Goal: Task Accomplishment & Management: Use online tool/utility

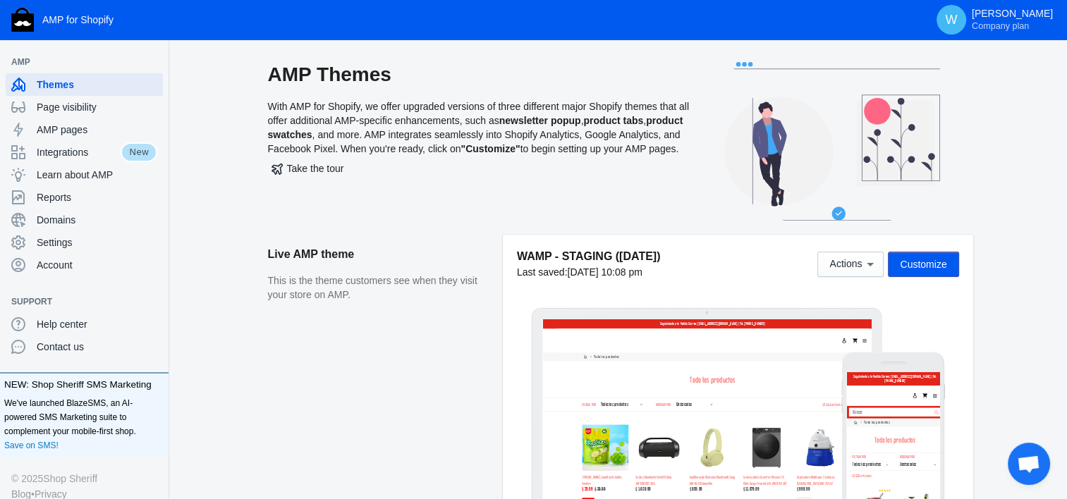
click at [937, 265] on span "Customize" at bounding box center [922, 264] width 47 height 11
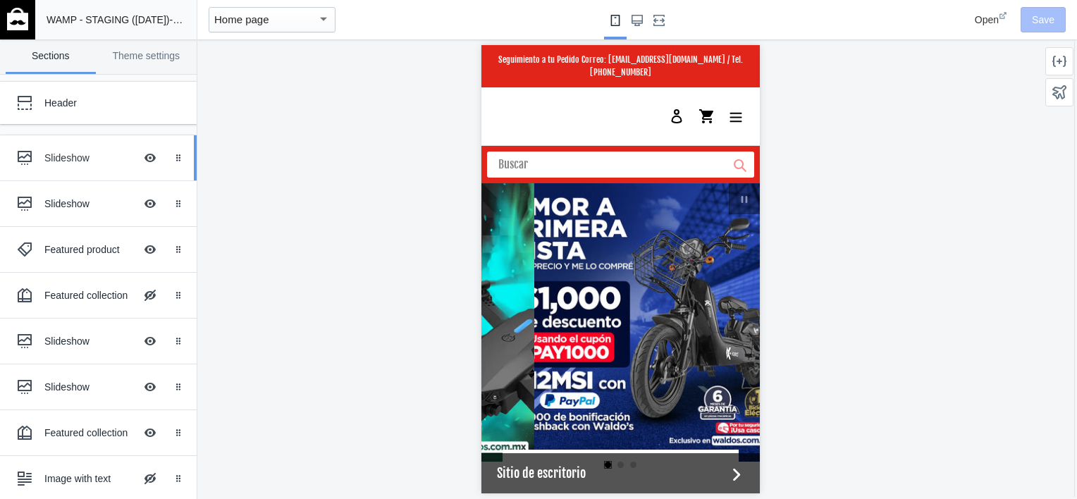
click at [39, 160] on ss-theme-editor-icon at bounding box center [28, 158] width 34 height 28
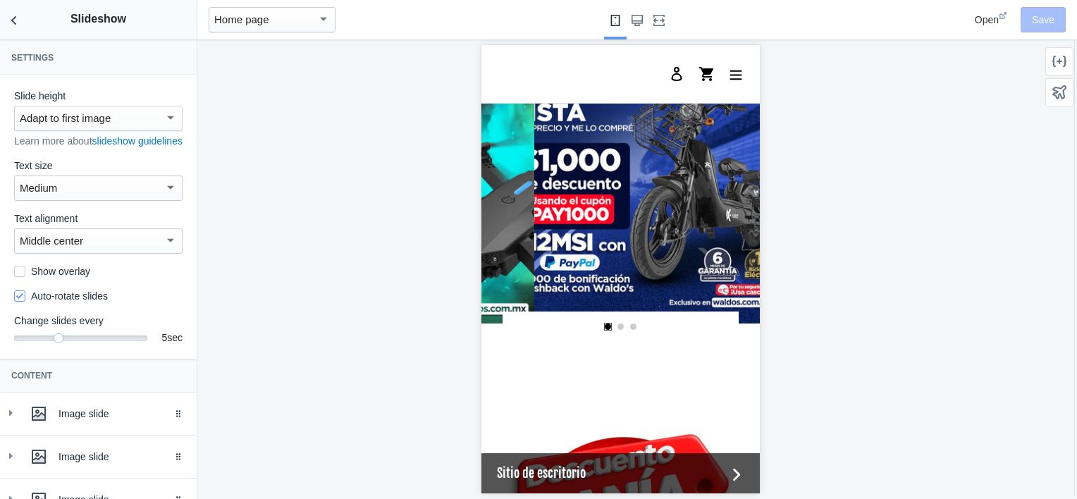
scroll to position [144, 0]
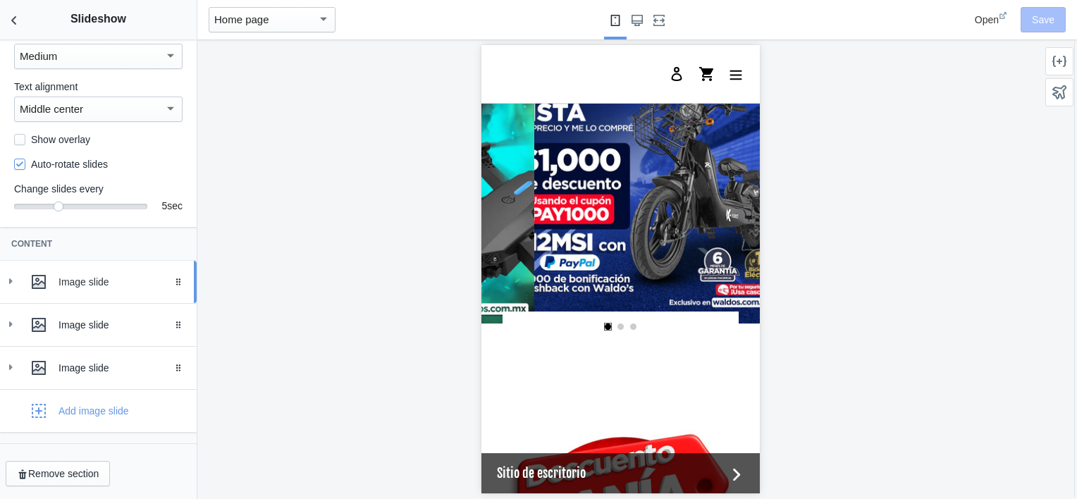
click at [0, 289] on html "Loading your AMP theme This editor generates fully AMP-compliant Shopify pages …" at bounding box center [538, 249] width 1077 height 499
click at [12, 285] on icon at bounding box center [11, 281] width 14 height 14
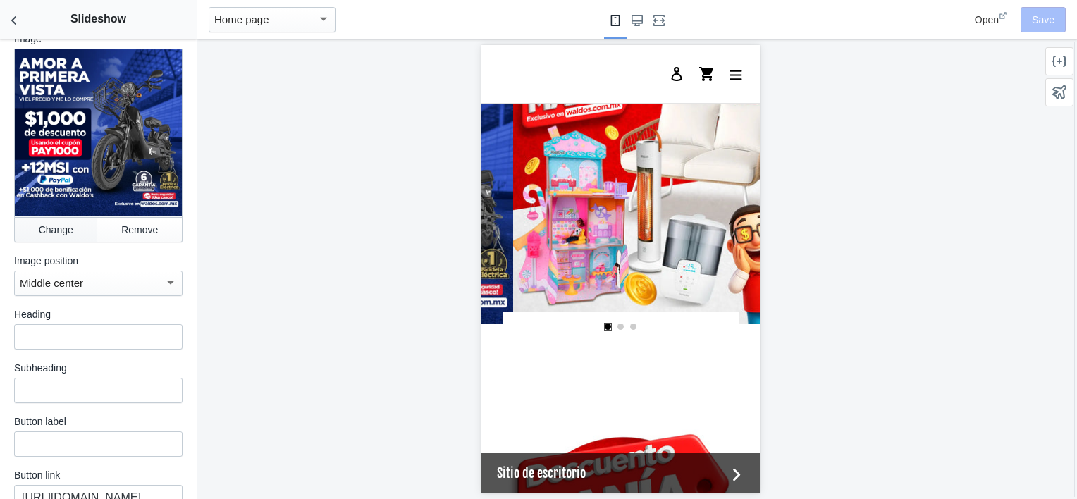
scroll to position [0, 536]
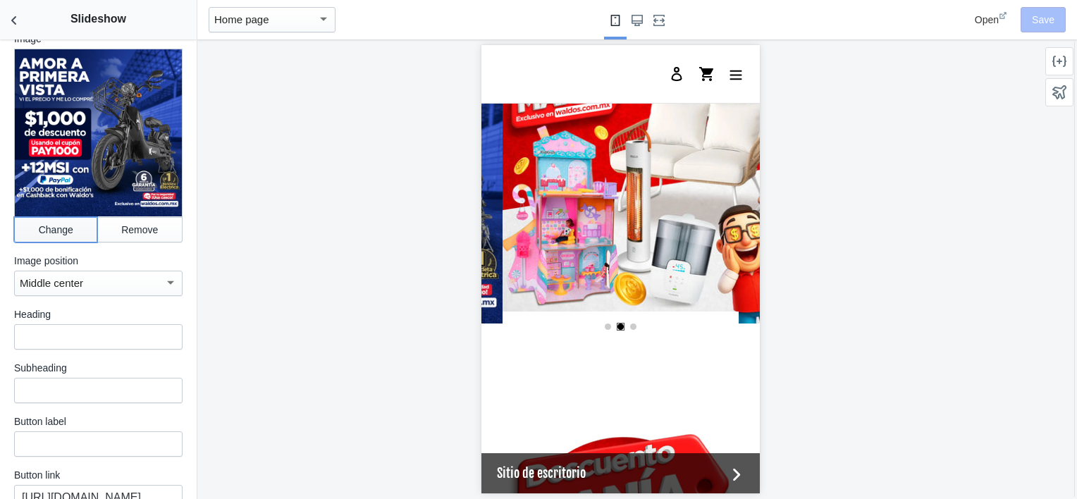
click at [46, 226] on button "Change" at bounding box center [55, 229] width 83 height 25
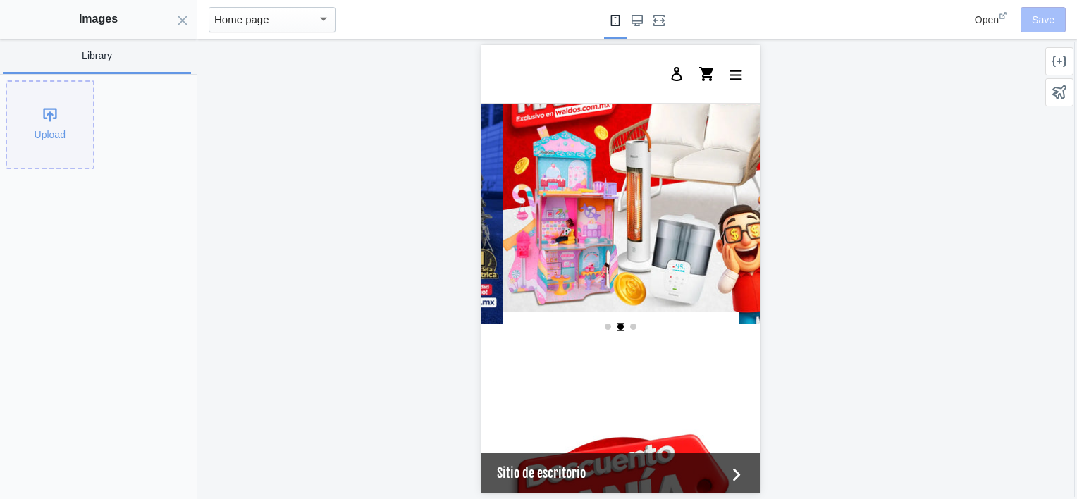
click at [48, 125] on div "Upload" at bounding box center [50, 125] width 86 height 86
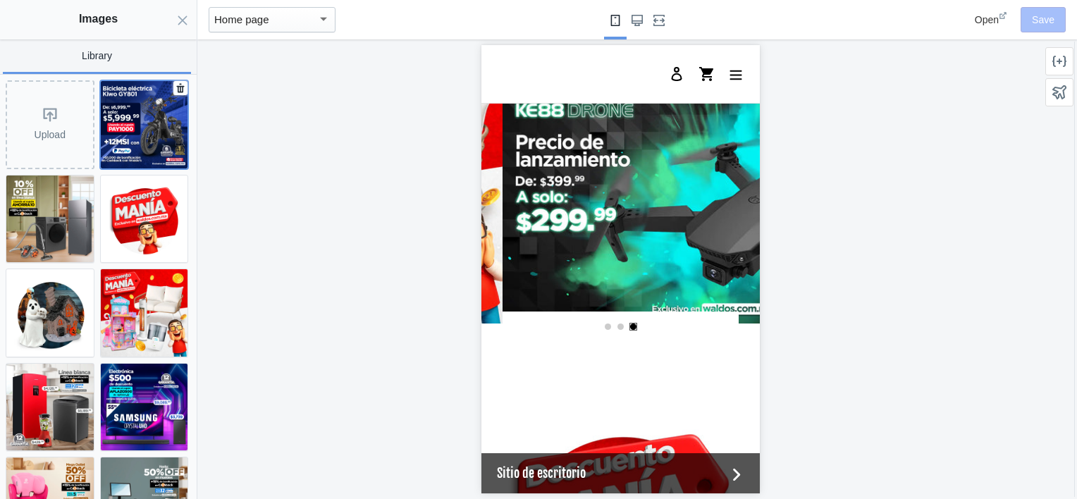
click at [141, 138] on img at bounding box center [144, 124] width 87 height 87
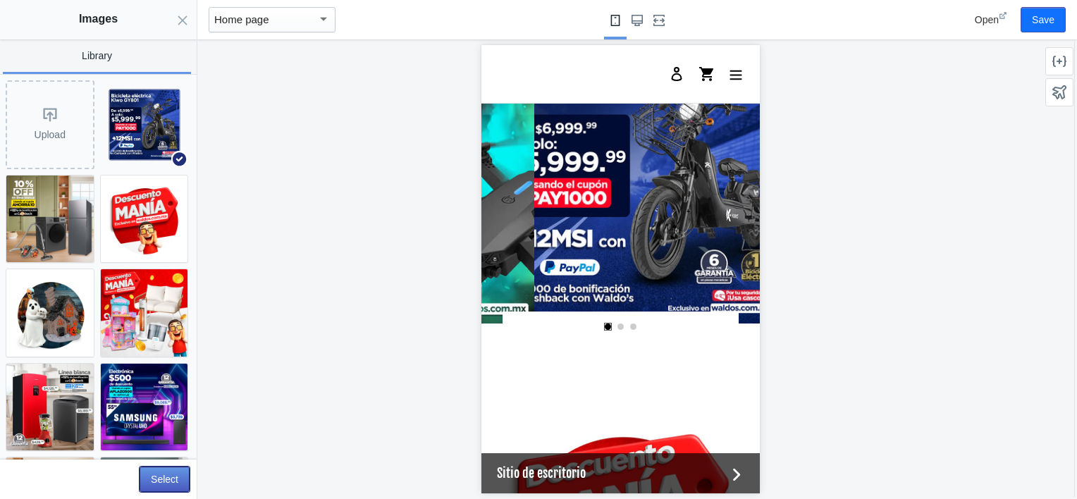
click at [169, 476] on button "Select" at bounding box center [165, 479] width 50 height 25
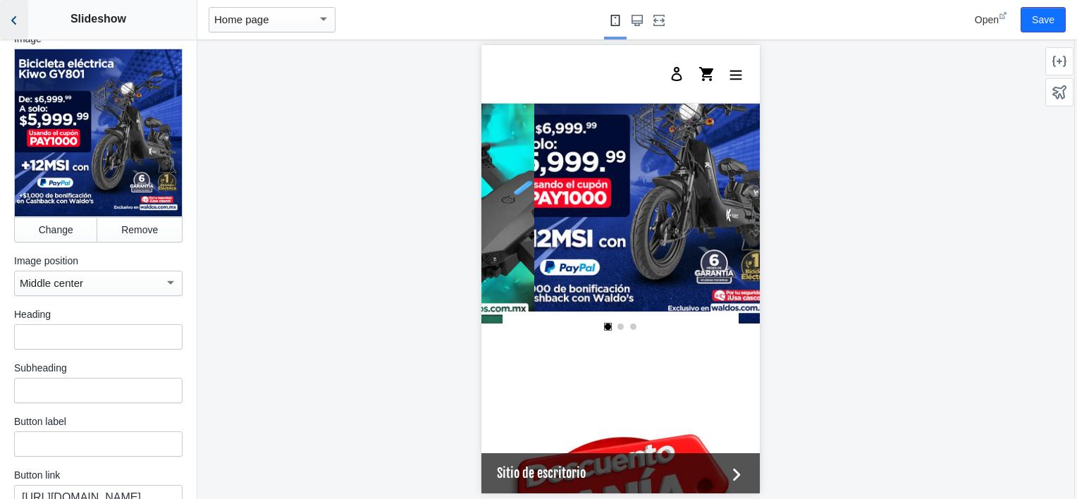
click at [16, 16] on use "Back to sections" at bounding box center [13, 20] width 5 height 8
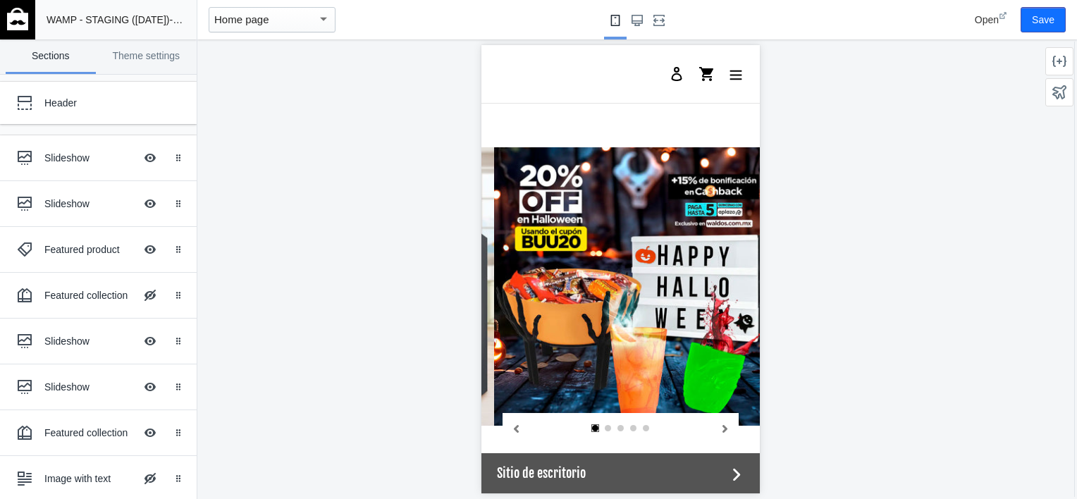
scroll to position [0, 268]
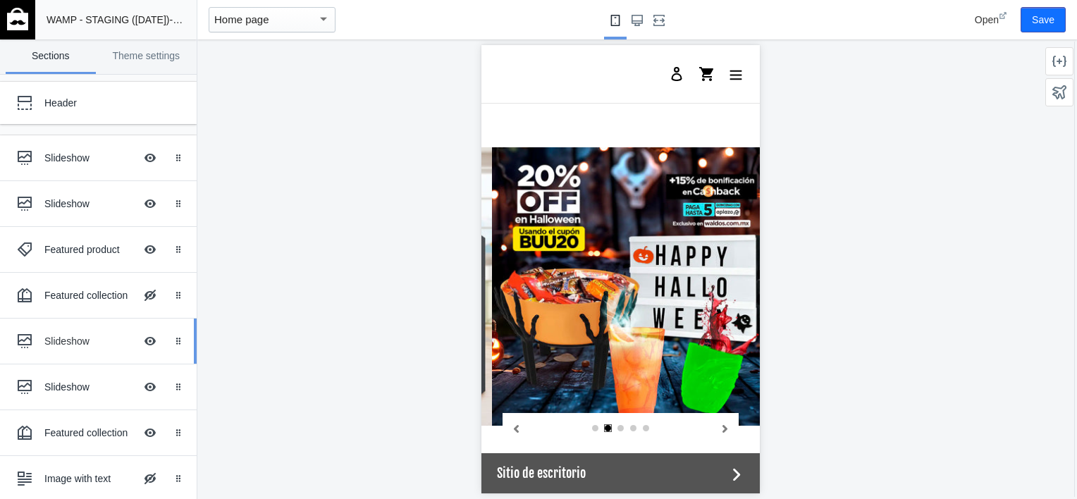
click at [66, 342] on div "Slideshow" at bounding box center [89, 341] width 90 height 14
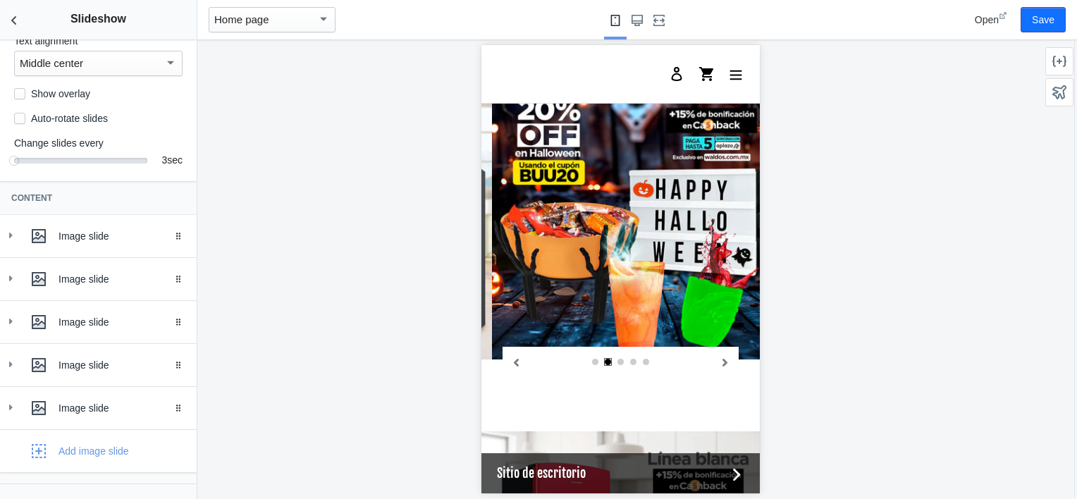
scroll to position [189, 0]
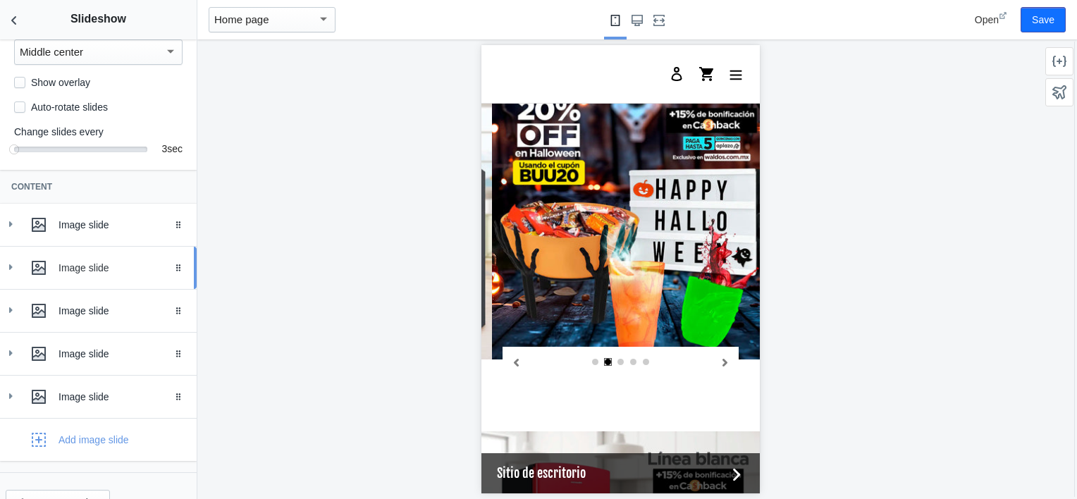
click at [12, 274] on icon at bounding box center [11, 267] width 14 height 14
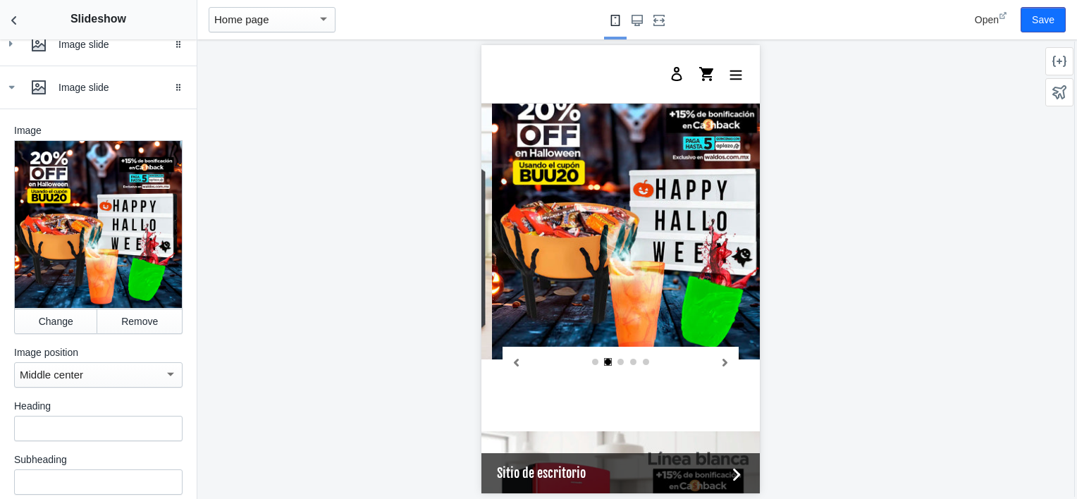
scroll to position [369, 0]
click at [44, 319] on button "Change" at bounding box center [55, 321] width 83 height 25
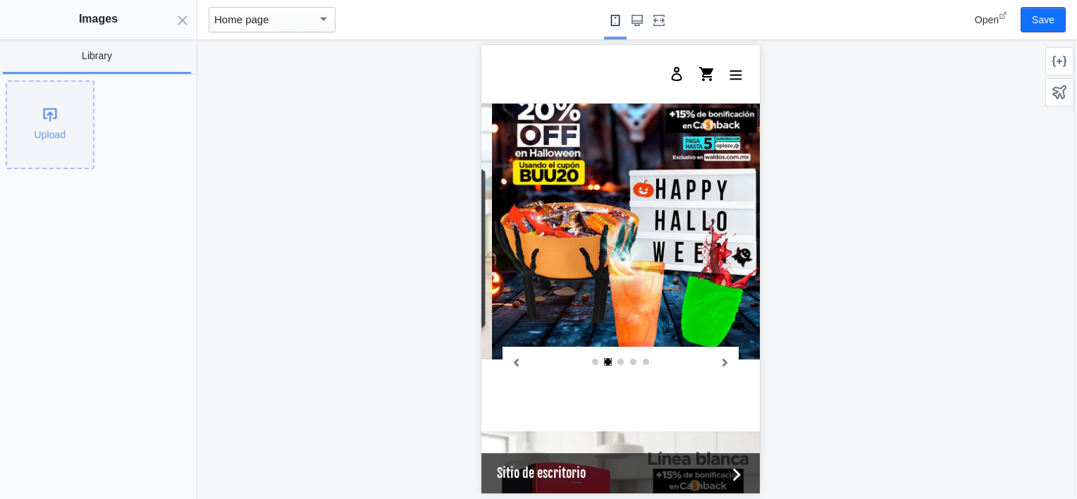
click at [50, 110] on div "Upload" at bounding box center [50, 125] width 86 height 86
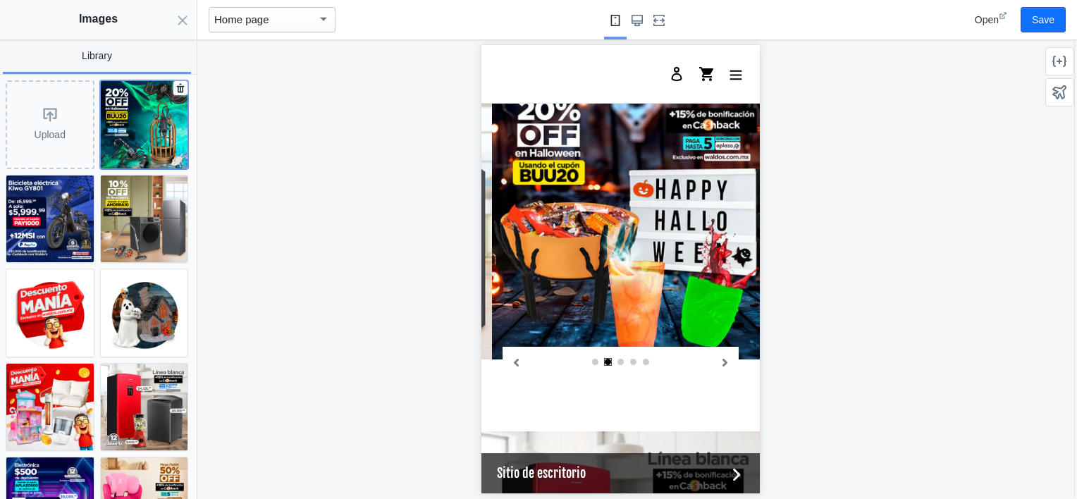
click at [127, 134] on img at bounding box center [144, 124] width 87 height 87
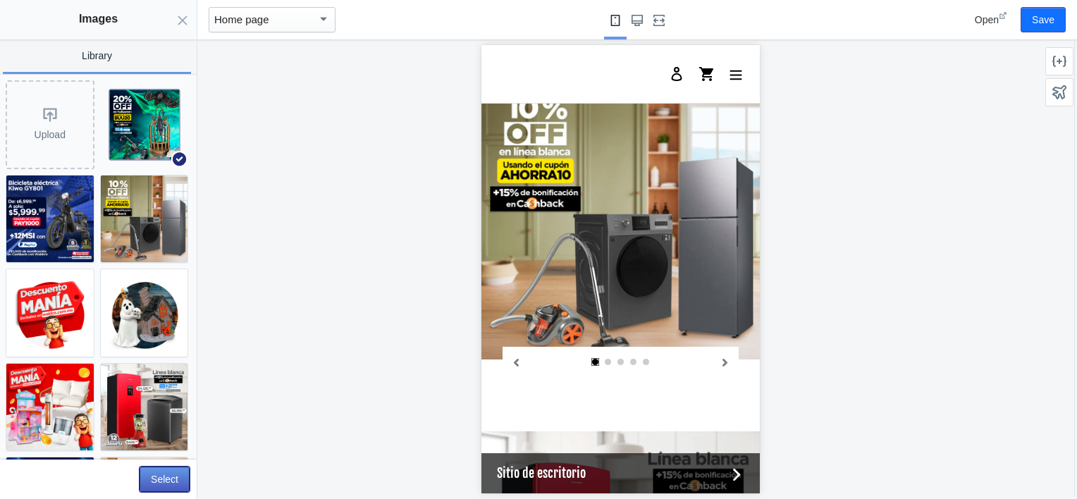
click at [166, 477] on button "Select" at bounding box center [165, 479] width 50 height 25
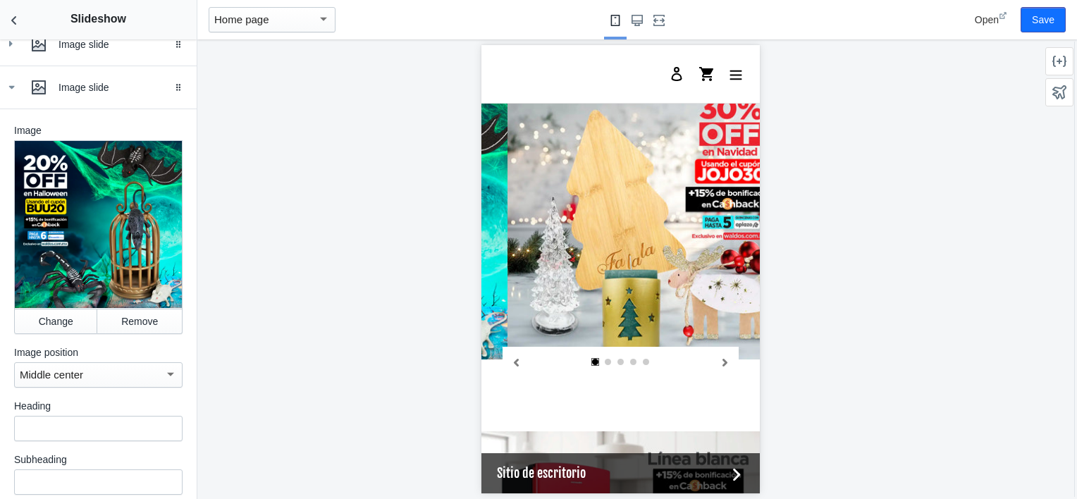
scroll to position [0, 536]
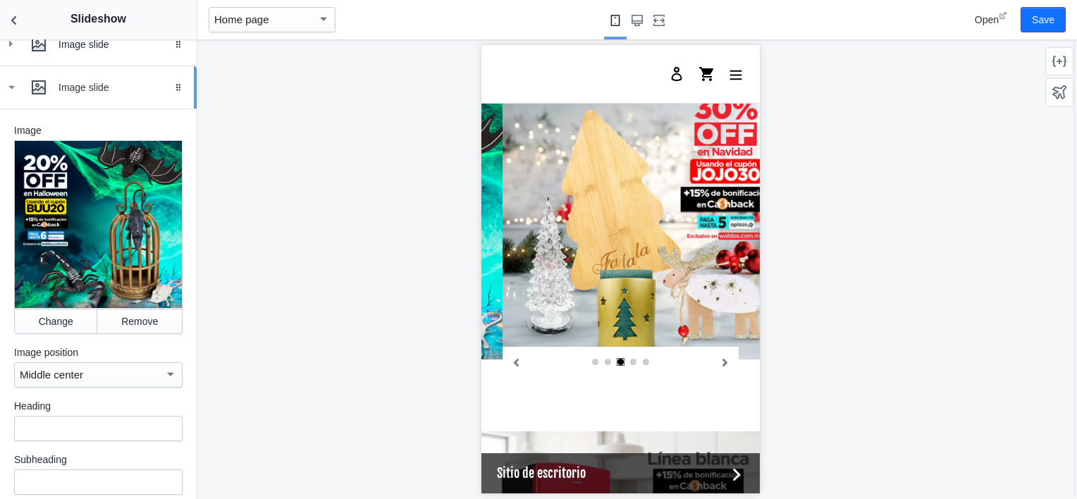
click at [8, 94] on icon at bounding box center [11, 87] width 14 height 14
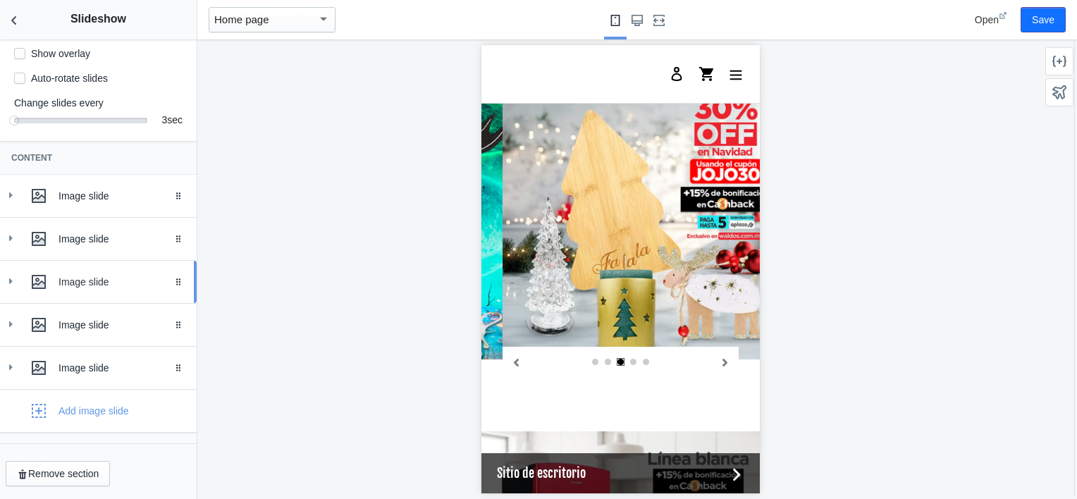
click at [14, 284] on icon at bounding box center [11, 281] width 14 height 14
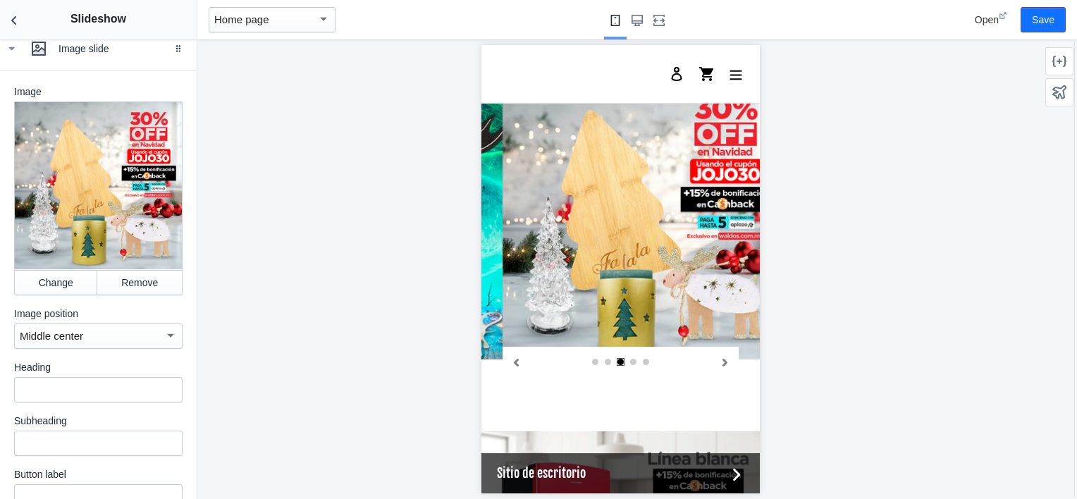
scroll to position [451, 0]
click at [42, 288] on button "Change" at bounding box center [55, 282] width 83 height 25
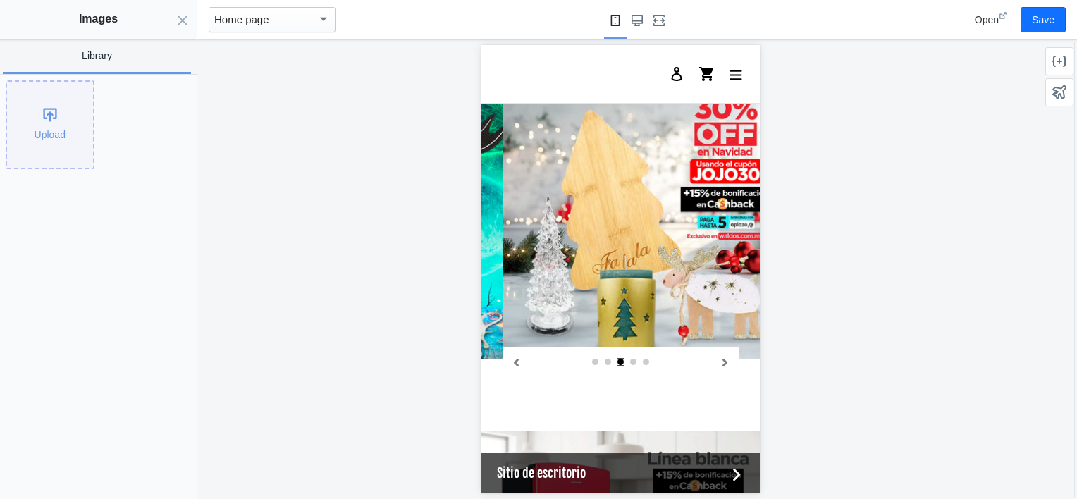
click at [33, 121] on div "Upload" at bounding box center [50, 125] width 86 height 86
click at [82, 113] on div "Upload" at bounding box center [50, 125] width 86 height 86
click at [1067, 27] on div "Open Save" at bounding box center [993, 19] width 155 height 39
click at [1042, 23] on button "Save" at bounding box center [1043, 19] width 45 height 25
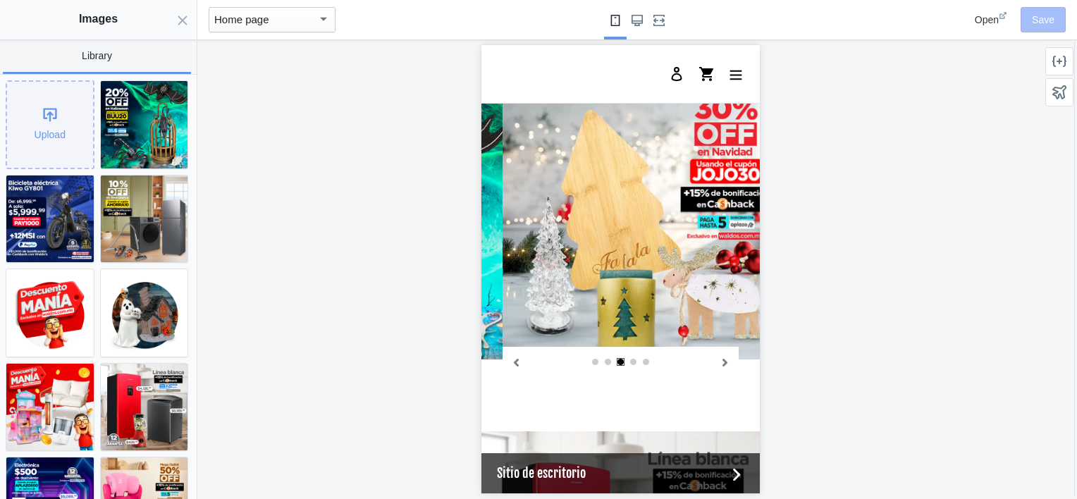
click at [45, 118] on div "Upload" at bounding box center [50, 125] width 86 height 86
click at [181, 21] on use "Close panel" at bounding box center [182, 20] width 9 height 9
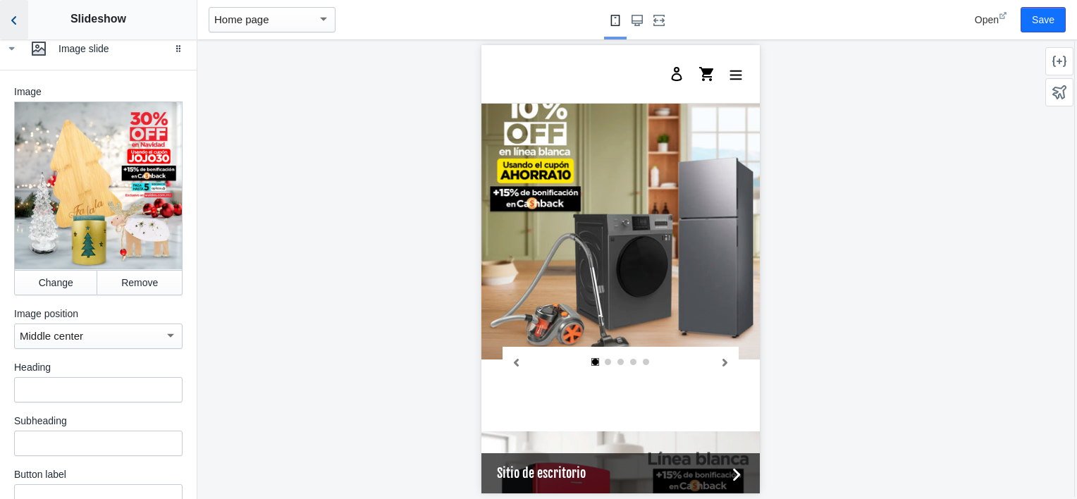
click at [18, 18] on icon "Back to sections" at bounding box center [14, 20] width 14 height 14
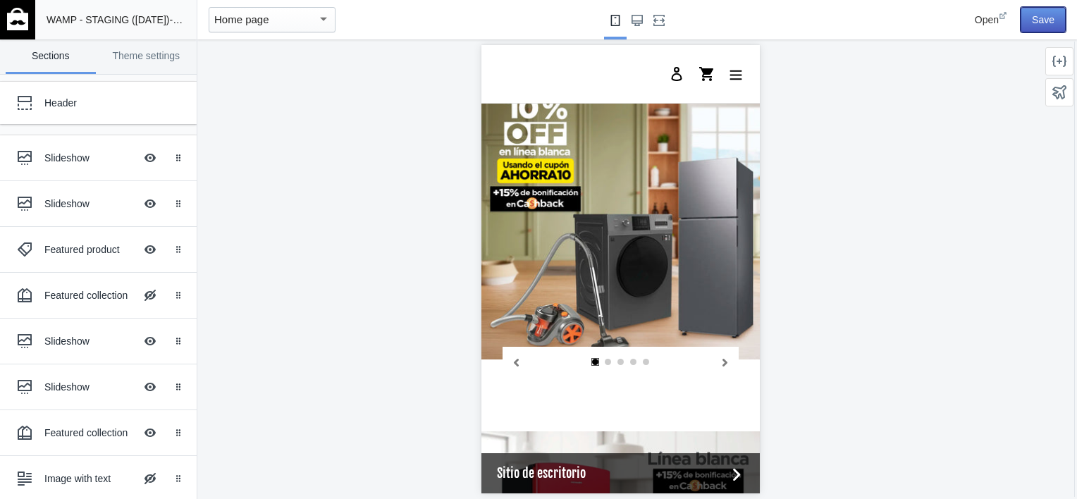
click at [1032, 22] on button "Save" at bounding box center [1043, 19] width 45 height 25
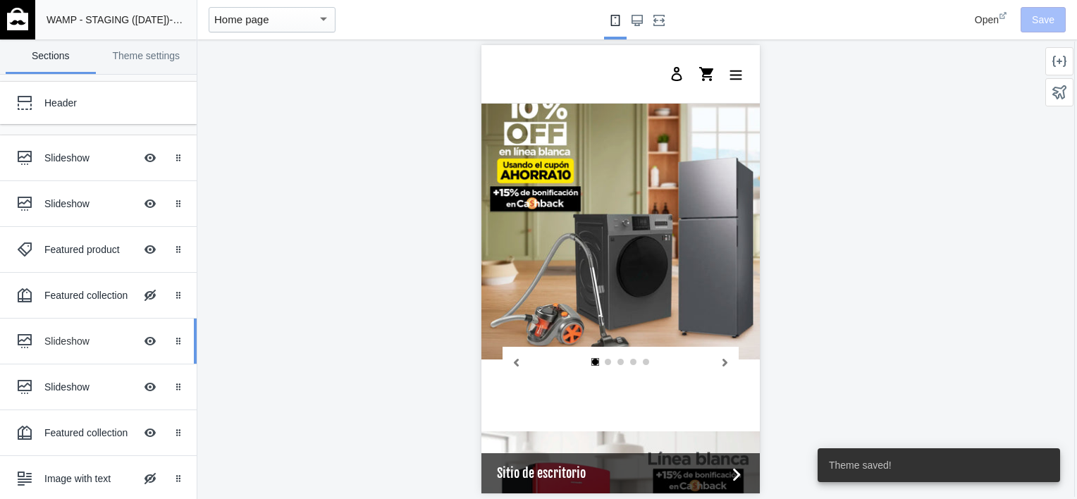
click at [63, 338] on div "Slideshow" at bounding box center [89, 341] width 90 height 14
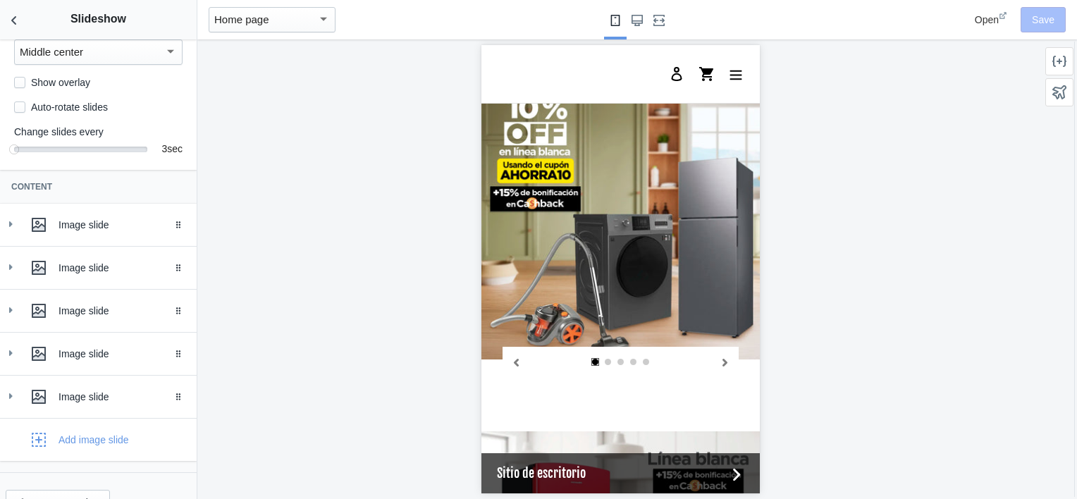
scroll to position [190, 0]
click at [20, 319] on div "Image slide" at bounding box center [99, 309] width 176 height 28
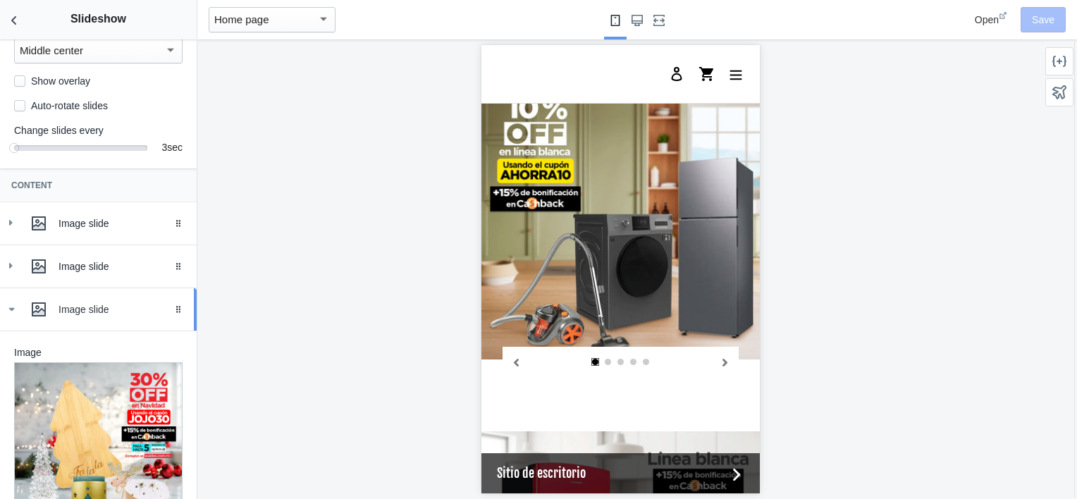
scroll to position [406, 0]
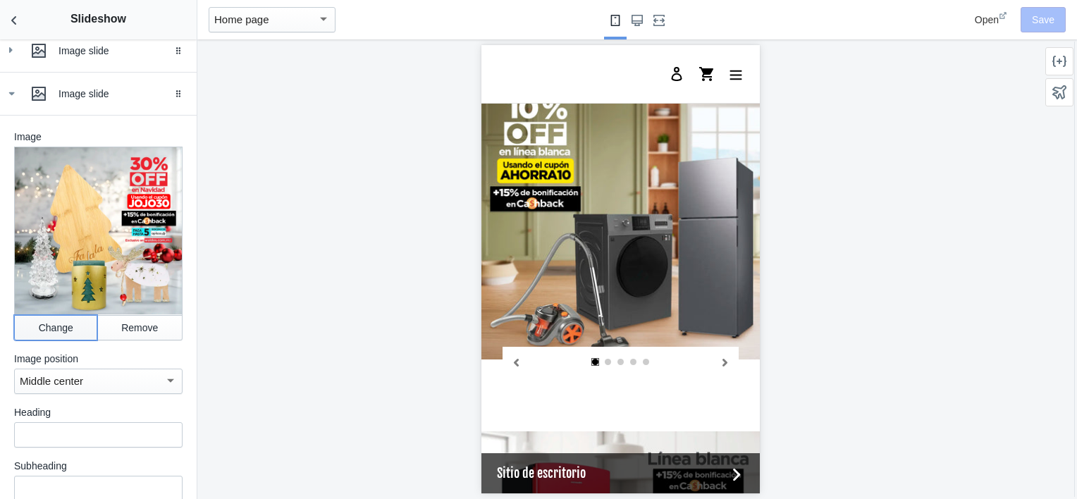
click at [54, 328] on button "Change" at bounding box center [55, 327] width 83 height 25
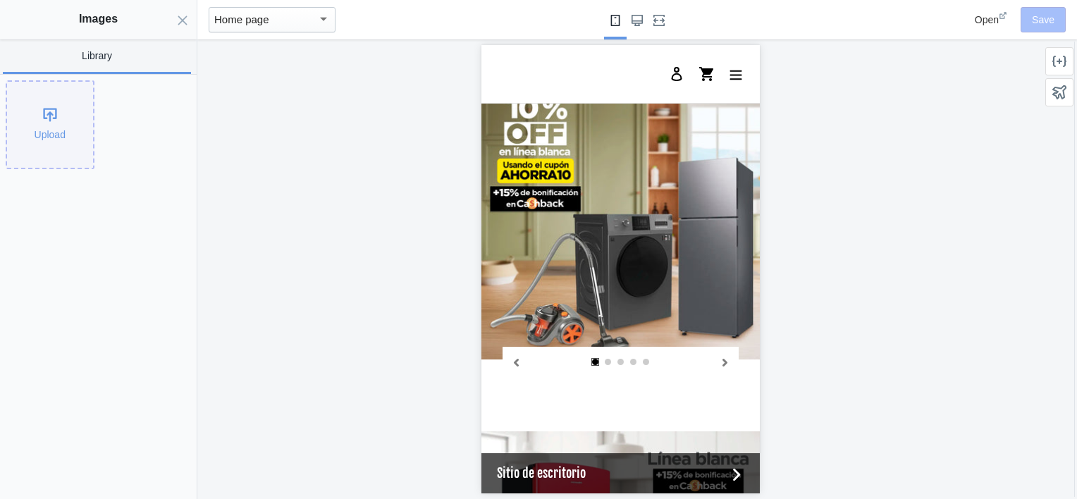
click at [67, 114] on div "Upload" at bounding box center [50, 125] width 86 height 86
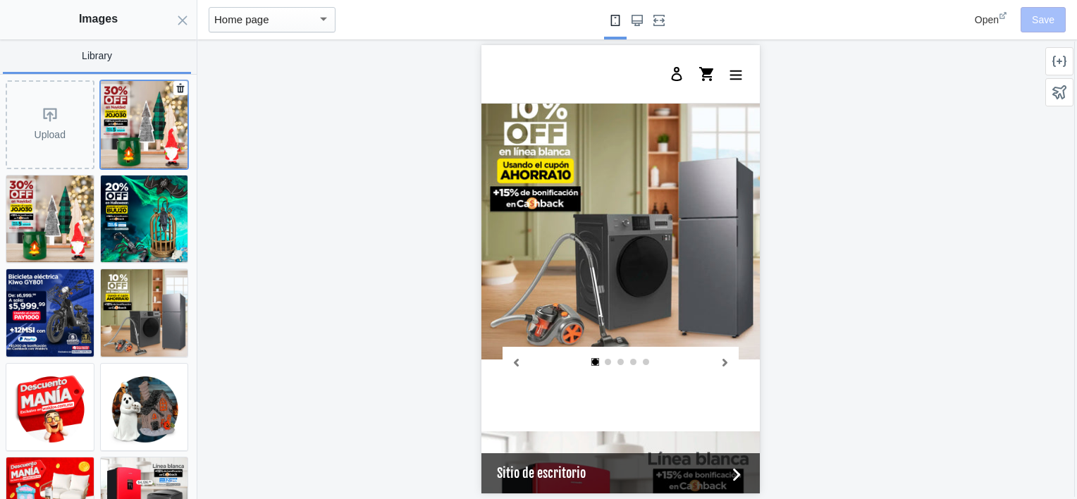
click at [128, 113] on img at bounding box center [144, 124] width 87 height 87
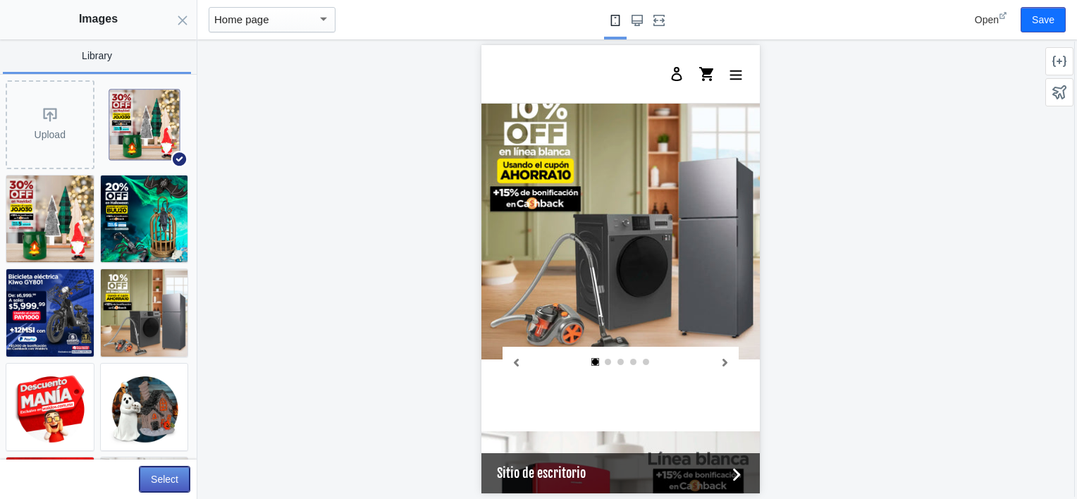
click at [168, 471] on button "Select" at bounding box center [165, 479] width 50 height 25
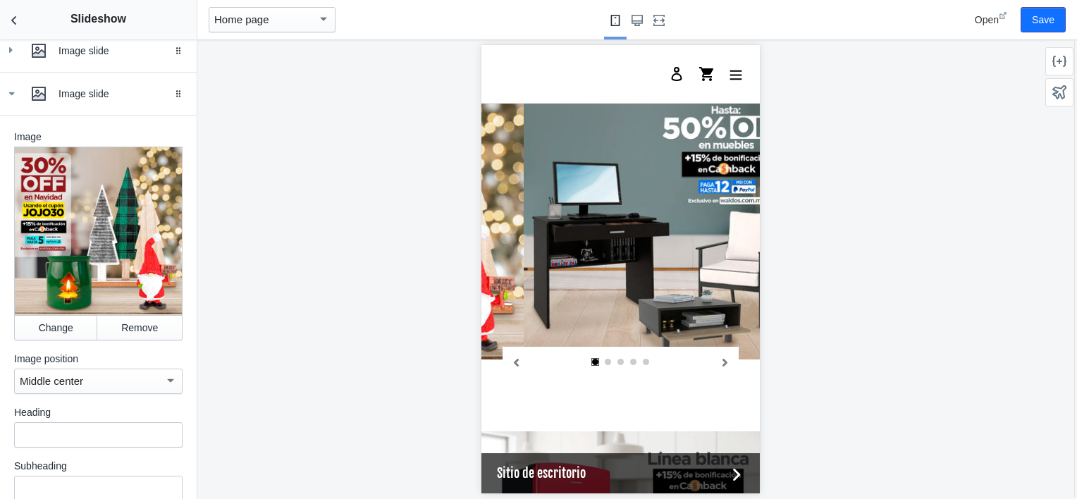
scroll to position [0, 804]
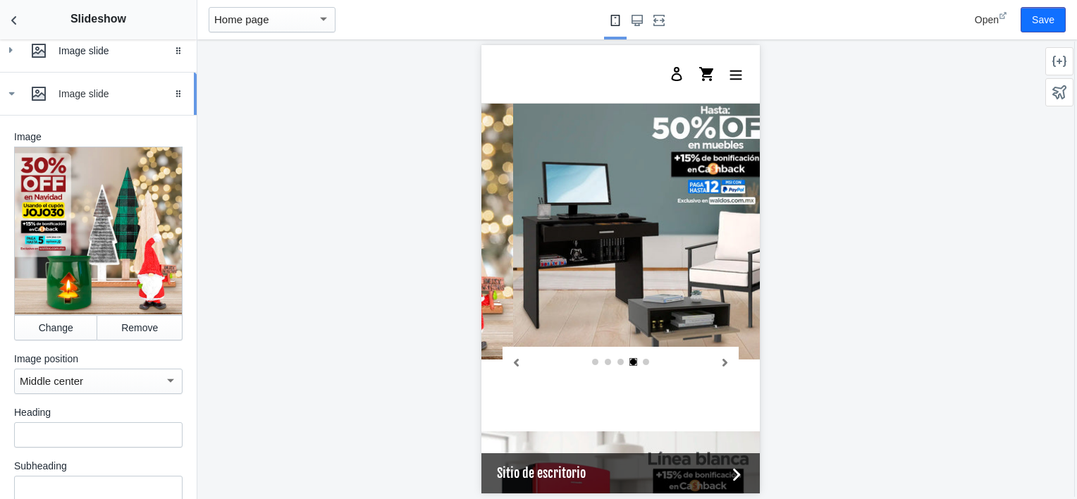
click at [8, 101] on icon at bounding box center [11, 94] width 14 height 14
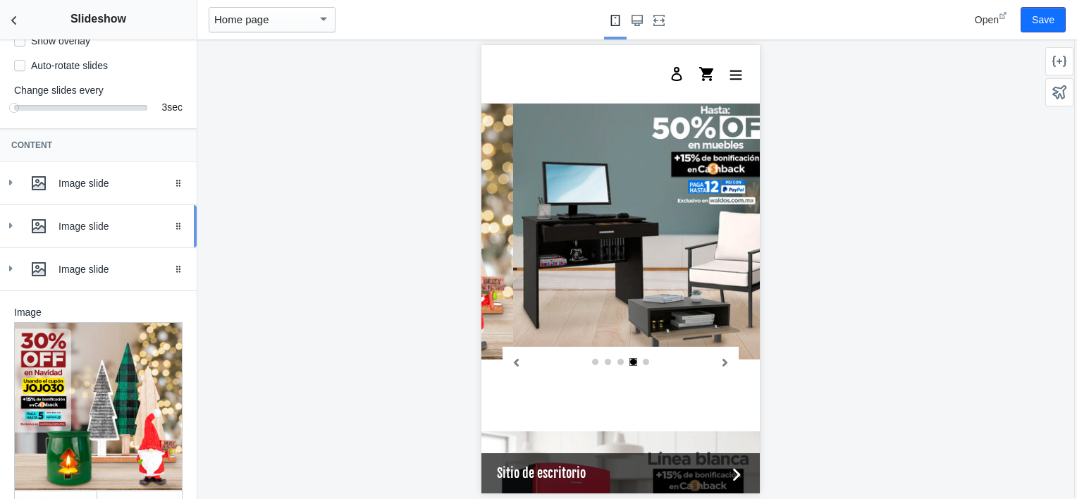
scroll to position [230, 0]
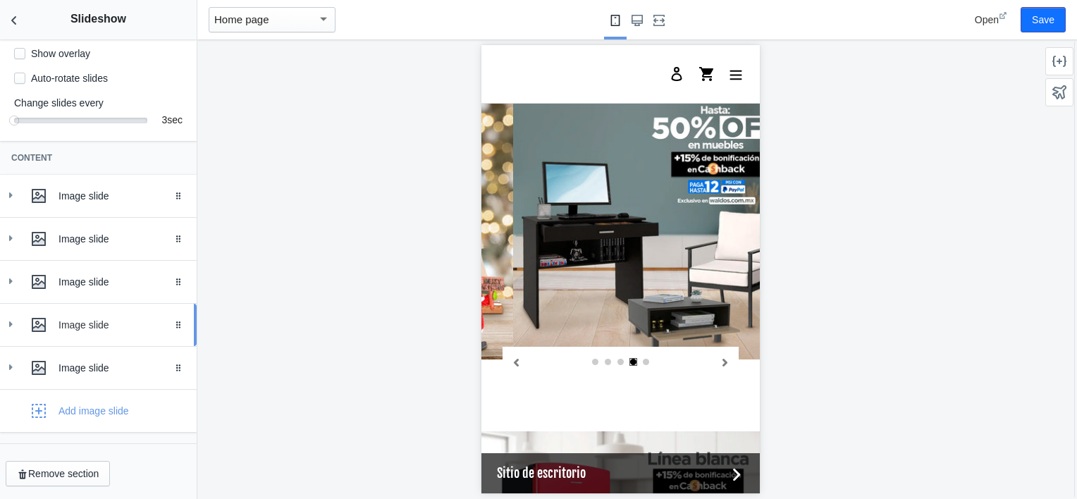
click at [15, 320] on icon at bounding box center [11, 324] width 14 height 14
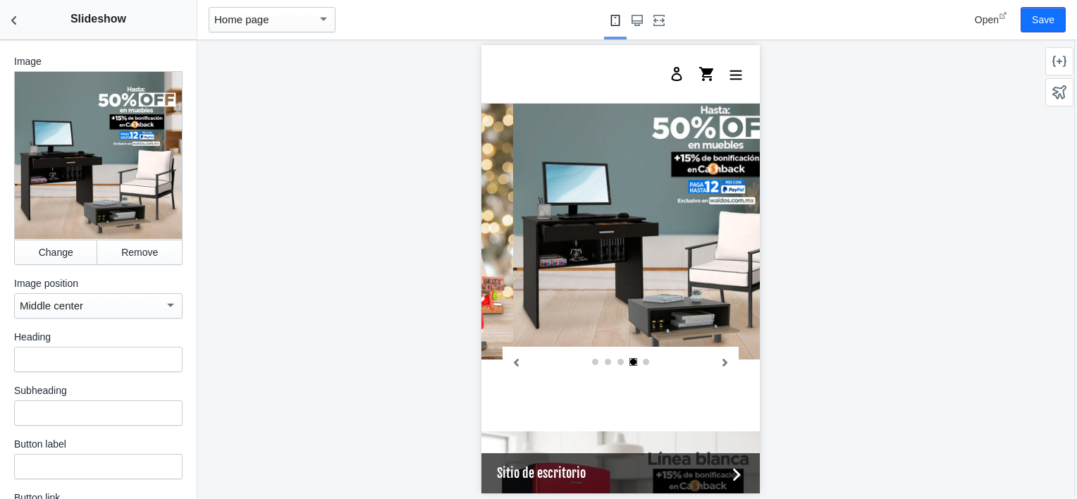
scroll to position [525, 0]
click at [49, 248] on button "Change" at bounding box center [55, 251] width 83 height 25
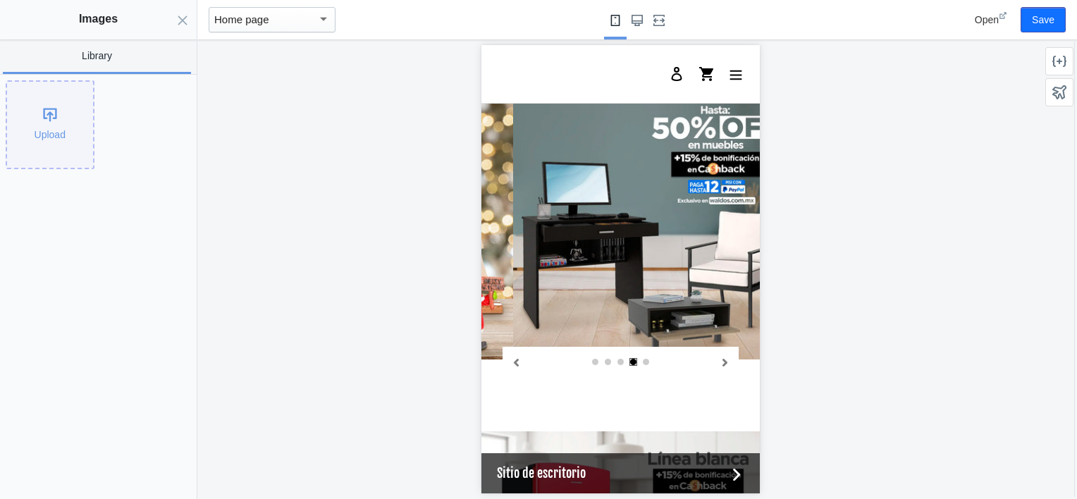
click at [47, 118] on div "Upload" at bounding box center [50, 125] width 86 height 86
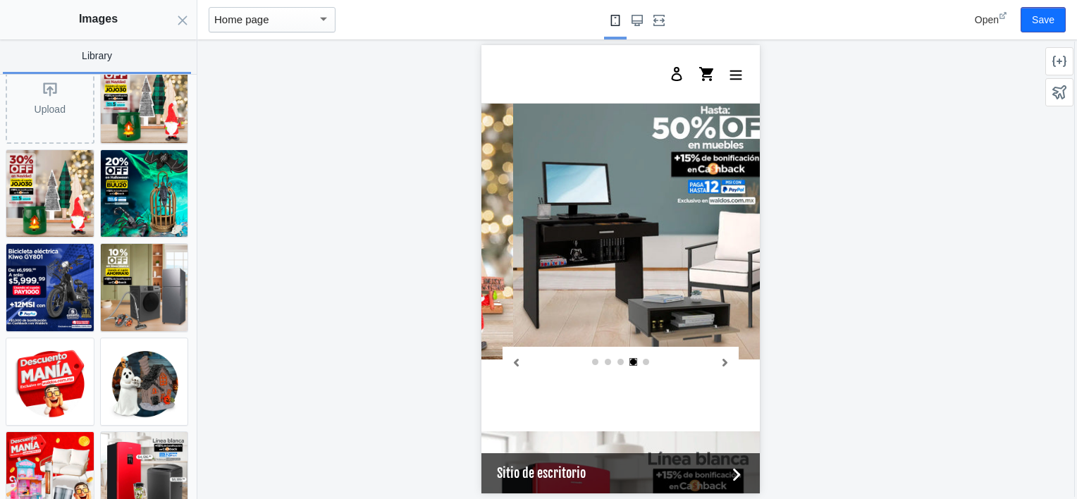
scroll to position [0, 0]
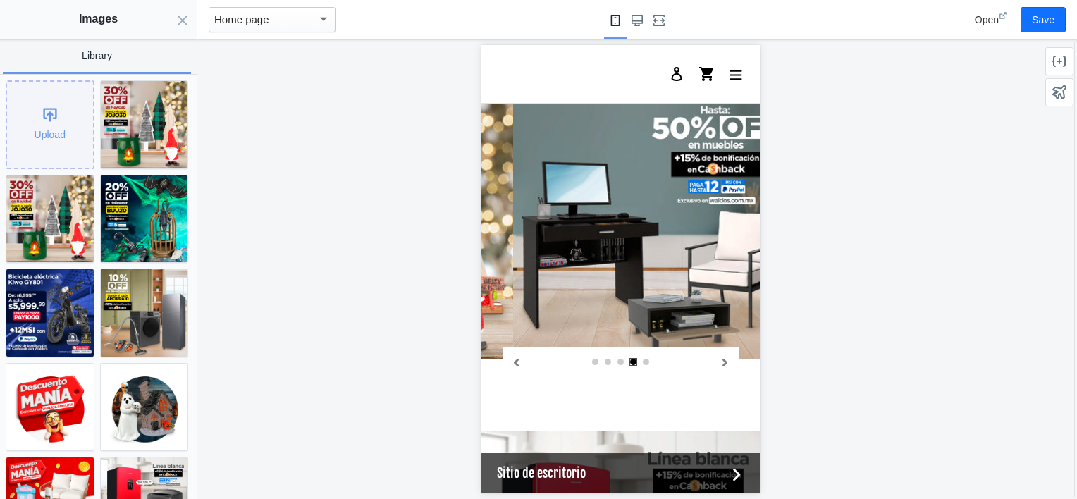
click at [44, 135] on div "Upload" at bounding box center [50, 125] width 86 height 86
click at [176, 23] on button "Close panel" at bounding box center [182, 19] width 28 height 39
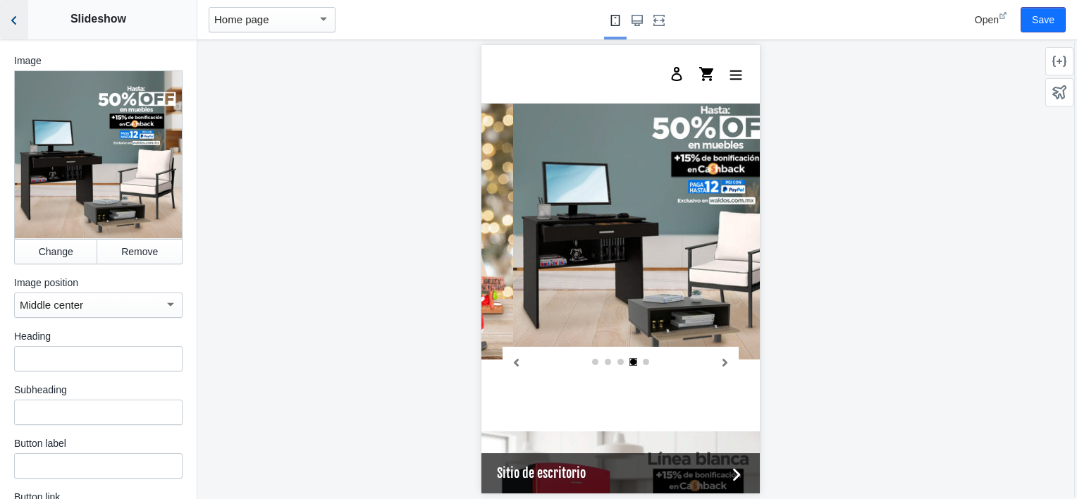
click at [23, 13] on button "Back to sections" at bounding box center [14, 19] width 28 height 39
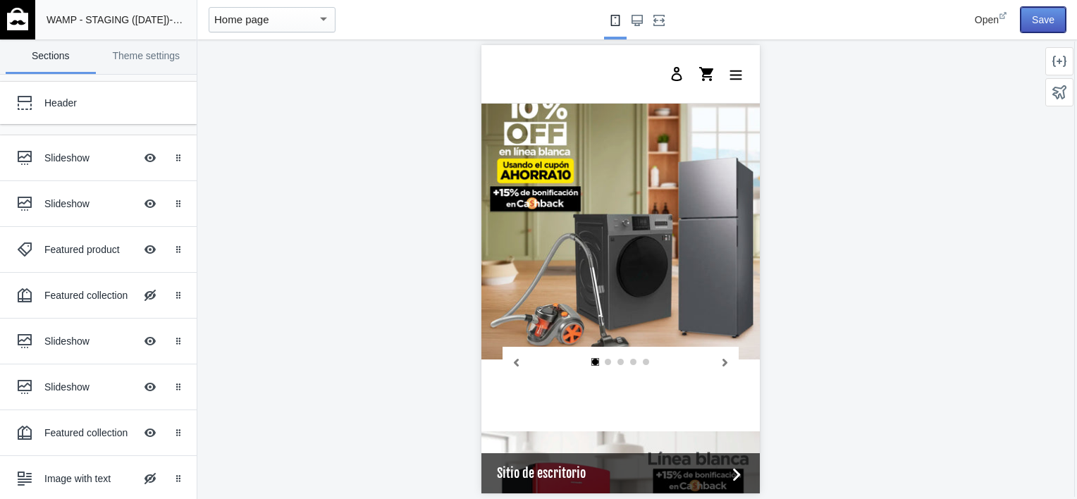
click at [1043, 16] on button "Save" at bounding box center [1043, 19] width 45 height 25
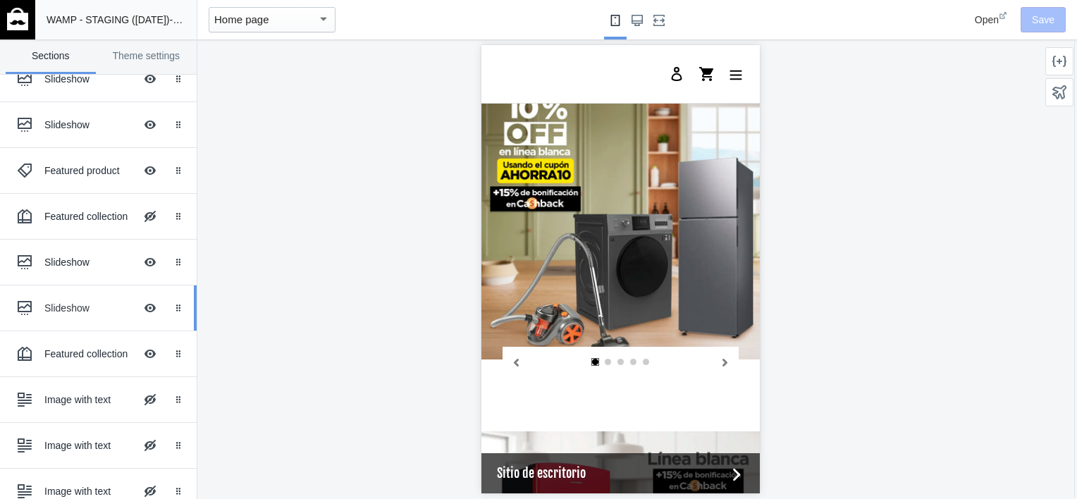
scroll to position [83, 0]
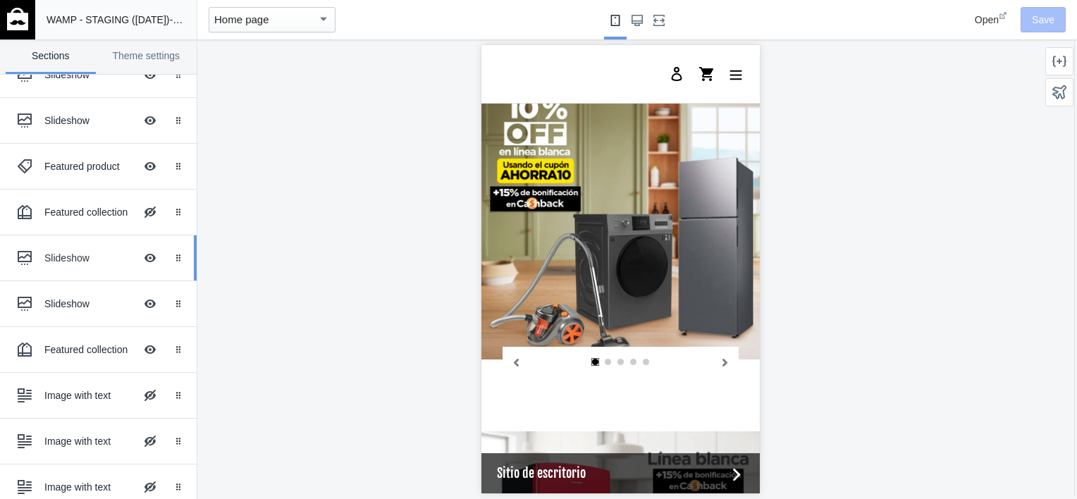
click at [54, 253] on div "Slideshow" at bounding box center [89, 258] width 90 height 14
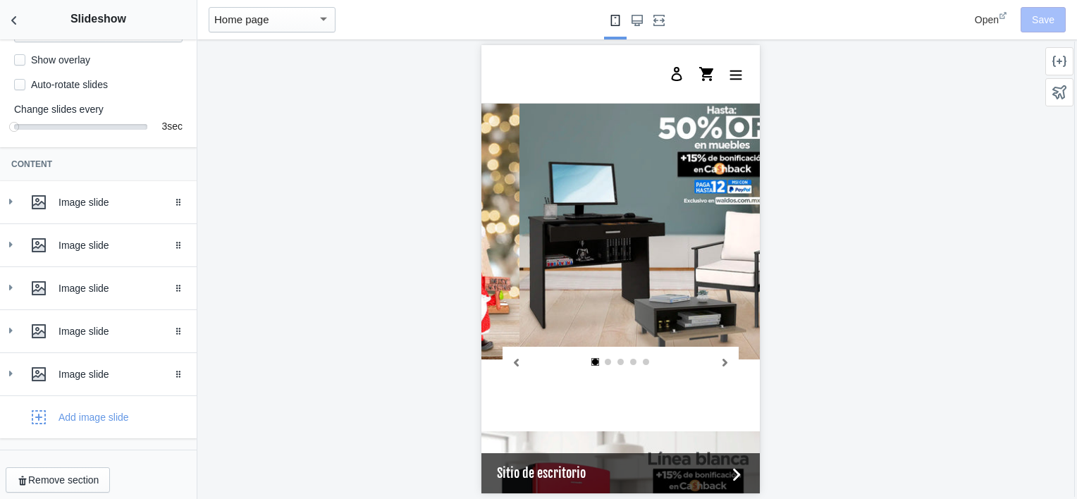
scroll to position [0, 804]
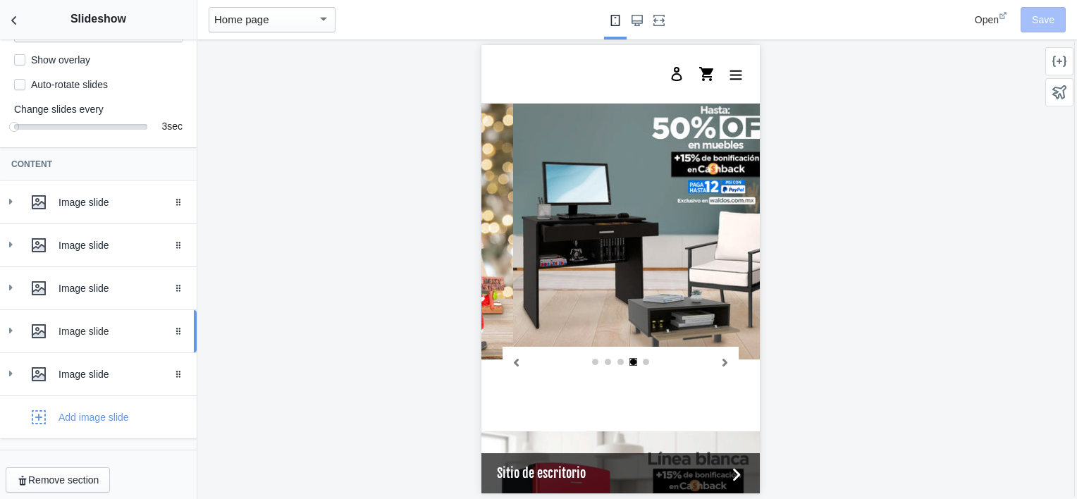
click at [11, 338] on icon at bounding box center [11, 331] width 14 height 14
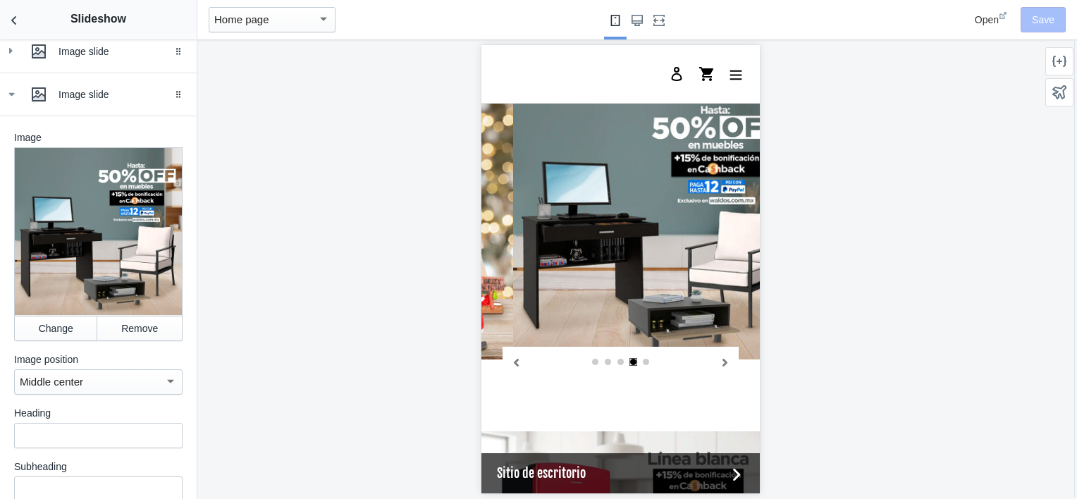
scroll to position [450, 0]
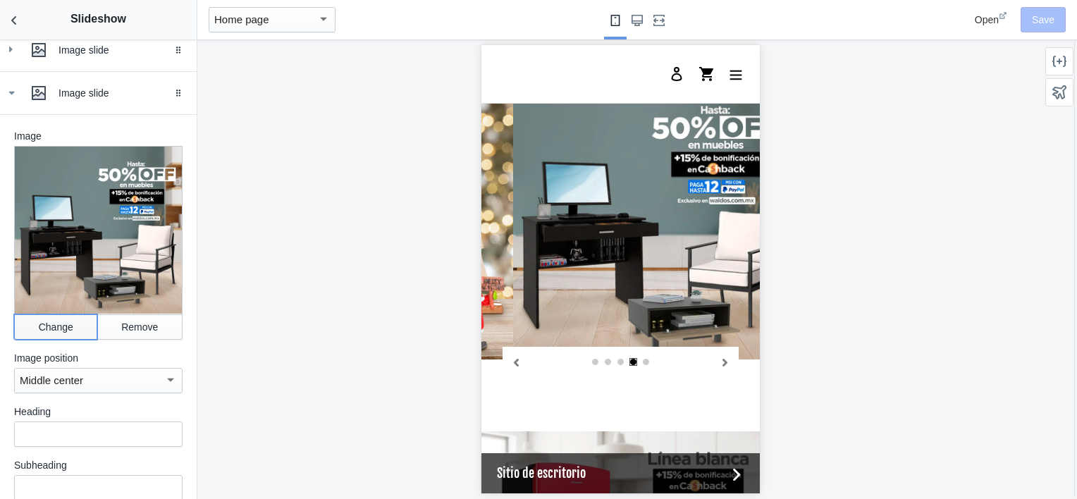
click at [51, 328] on button "Change" at bounding box center [55, 326] width 83 height 25
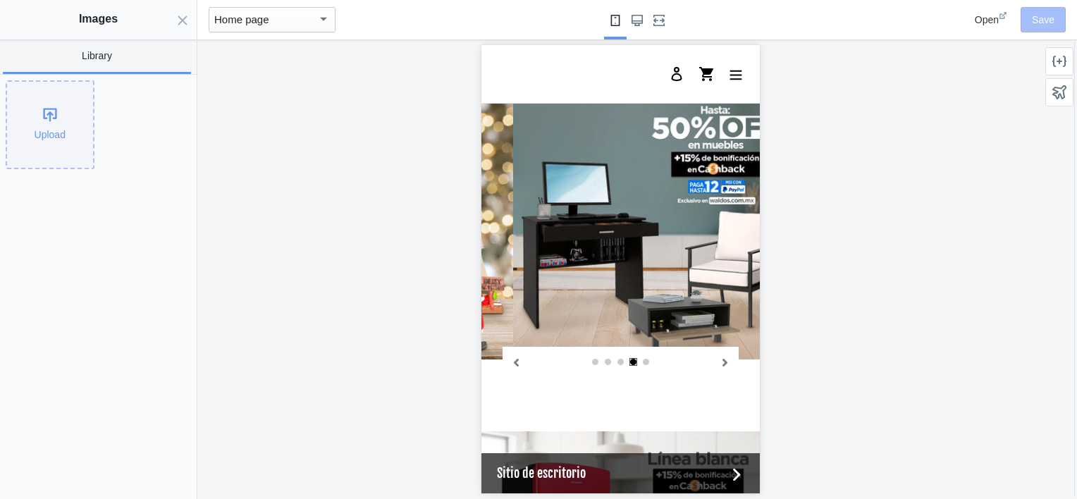
click at [47, 112] on div "Upload" at bounding box center [50, 125] width 86 height 86
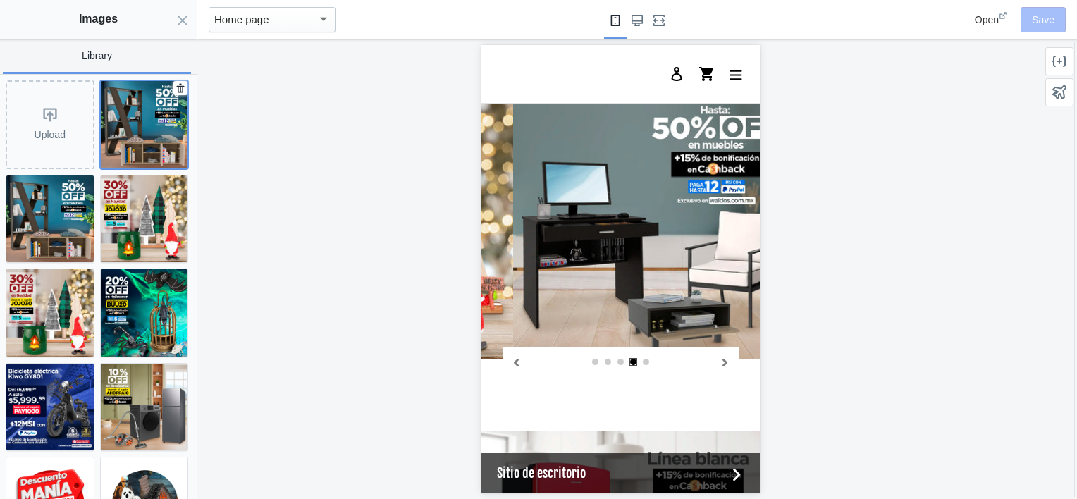
click at [135, 138] on img at bounding box center [144, 124] width 87 height 87
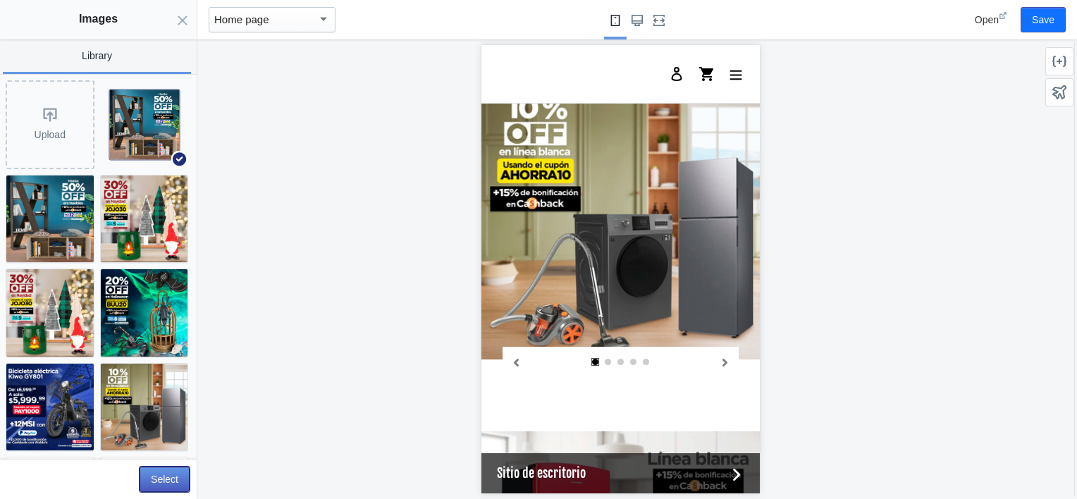
click at [158, 477] on button "Select" at bounding box center [165, 479] width 50 height 25
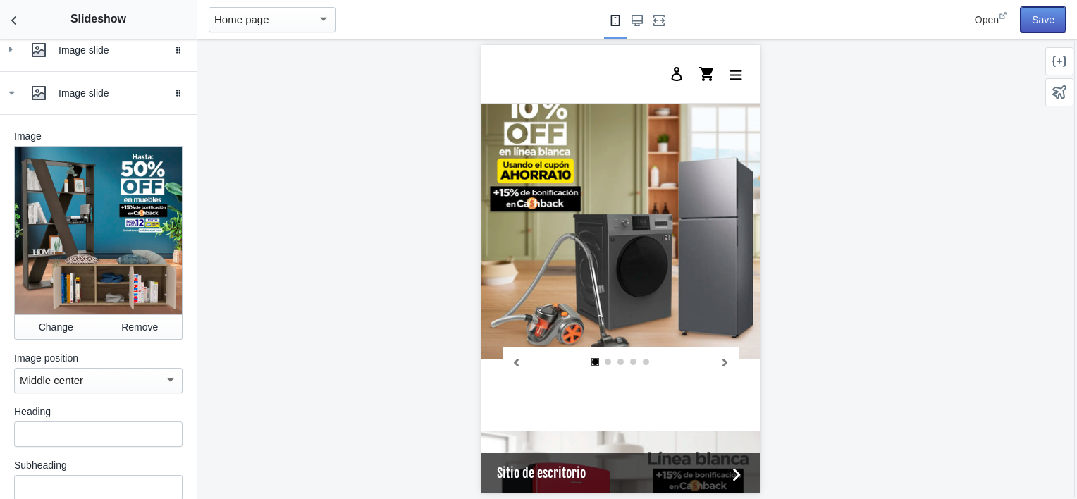
click at [1033, 20] on button "Save" at bounding box center [1043, 19] width 45 height 25
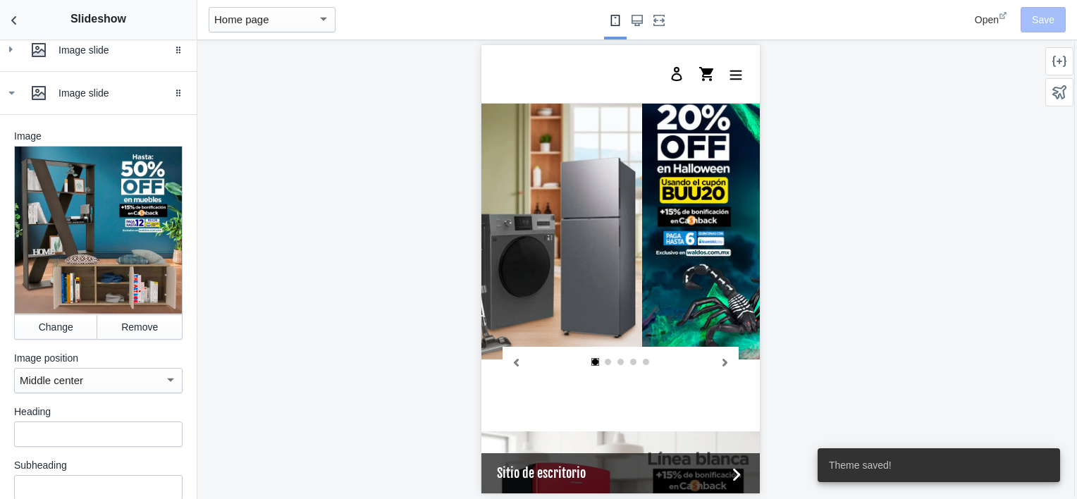
scroll to position [0, 0]
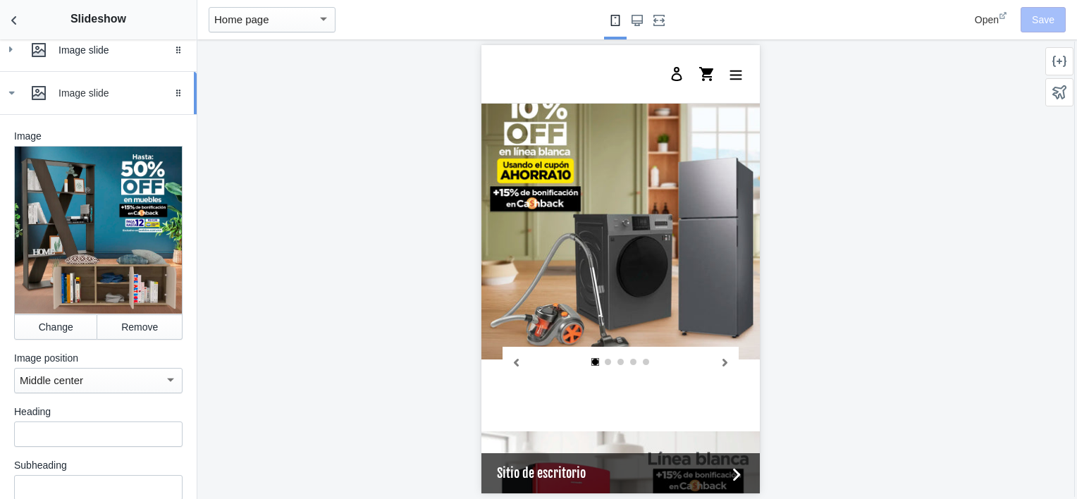
click at [12, 95] on use at bounding box center [12, 94] width 6 height 4
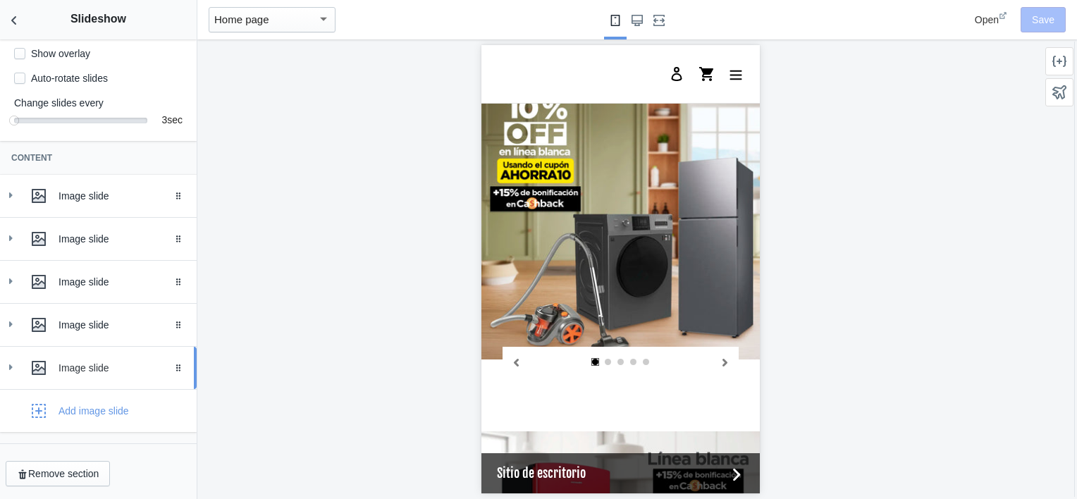
click at [10, 367] on use at bounding box center [11, 367] width 4 height 6
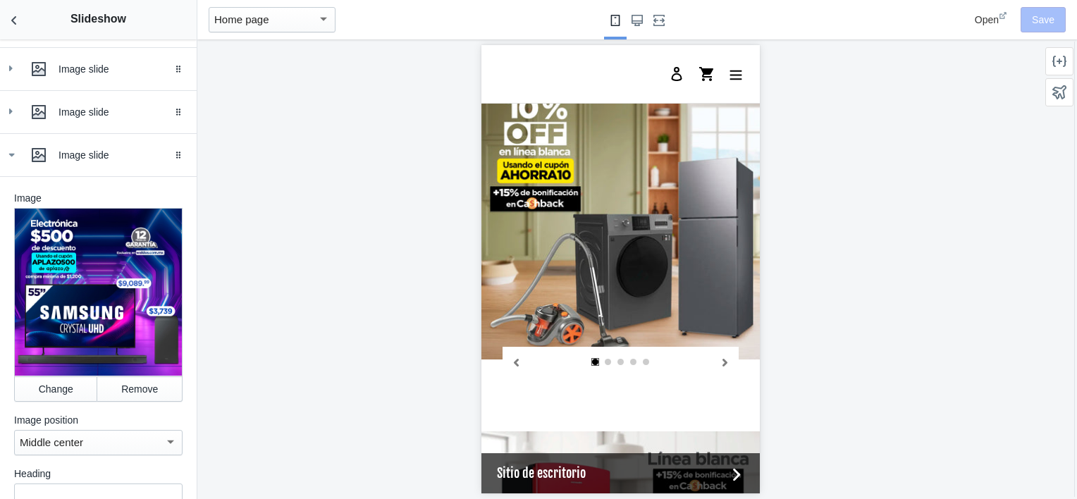
scroll to position [431, 0]
click at [37, 386] on button "Change" at bounding box center [55, 388] width 83 height 25
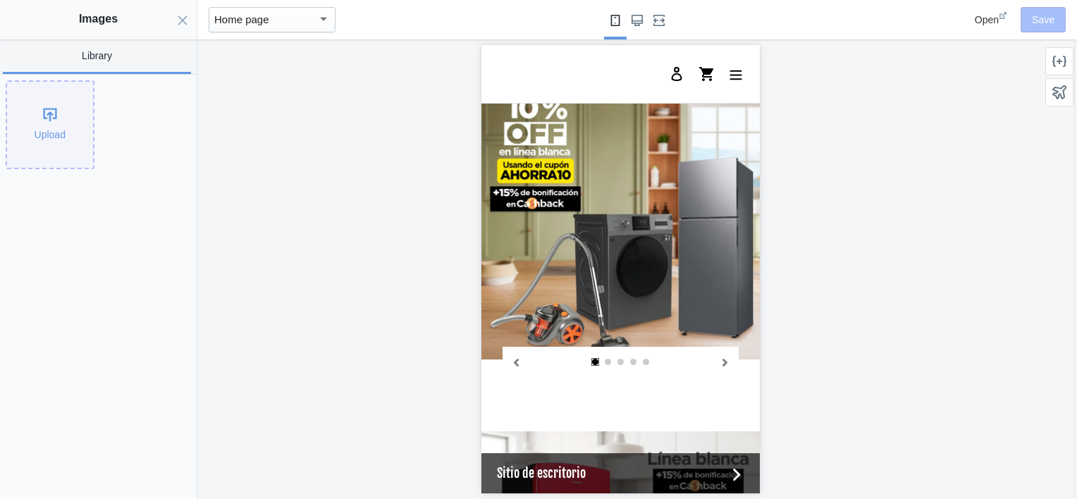
click at [63, 136] on div "Upload" at bounding box center [50, 125] width 86 height 86
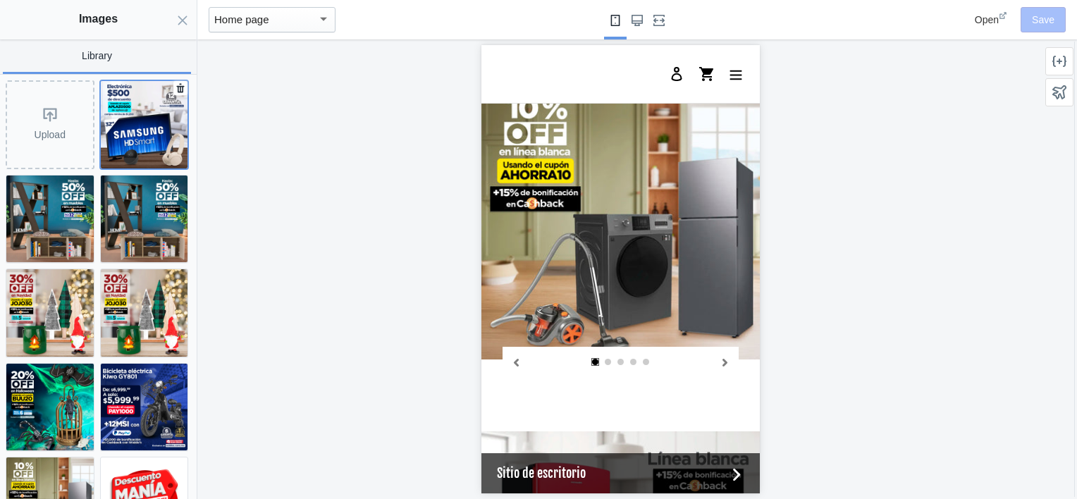
click at [140, 125] on img at bounding box center [144, 124] width 87 height 87
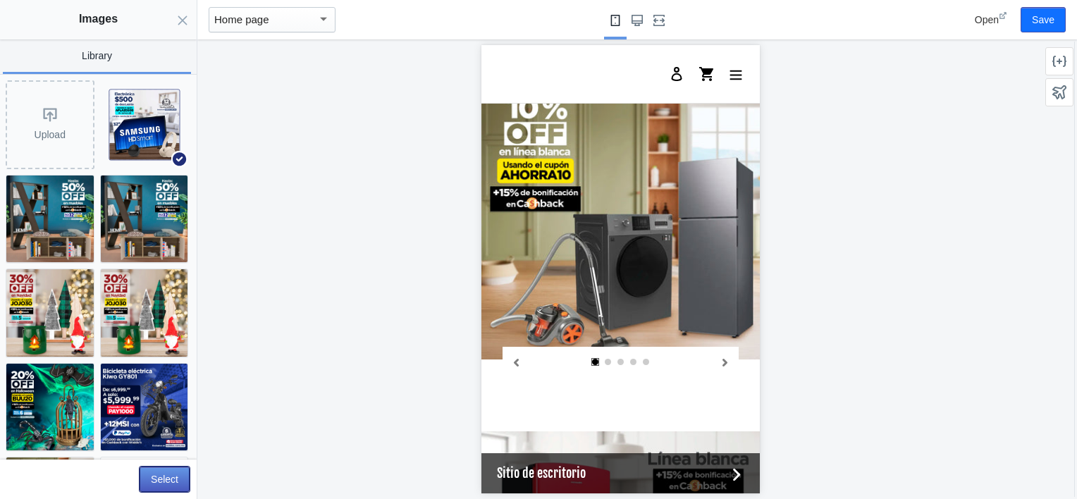
click at [168, 483] on button "Select" at bounding box center [165, 479] width 50 height 25
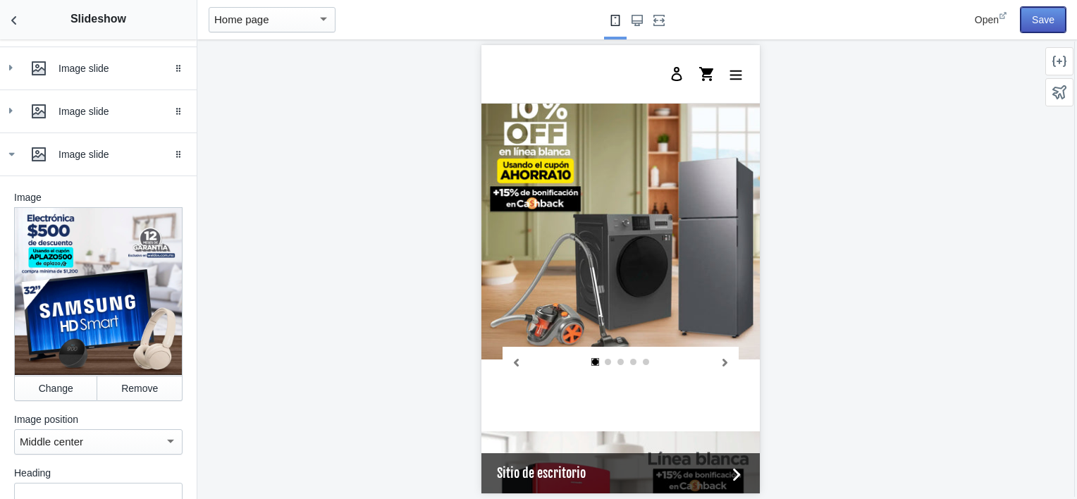
click at [1032, 20] on button "Save" at bounding box center [1043, 19] width 45 height 25
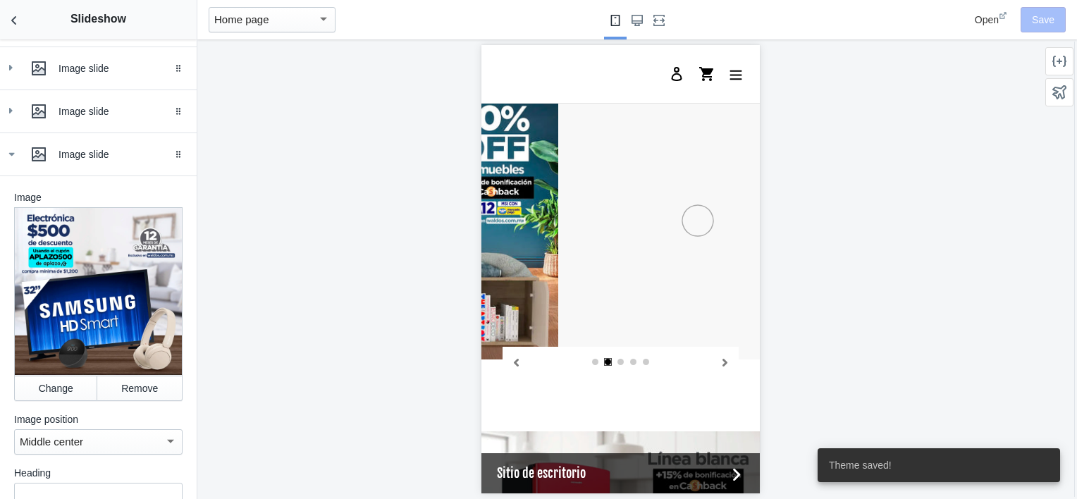
scroll to position [0, 1071]
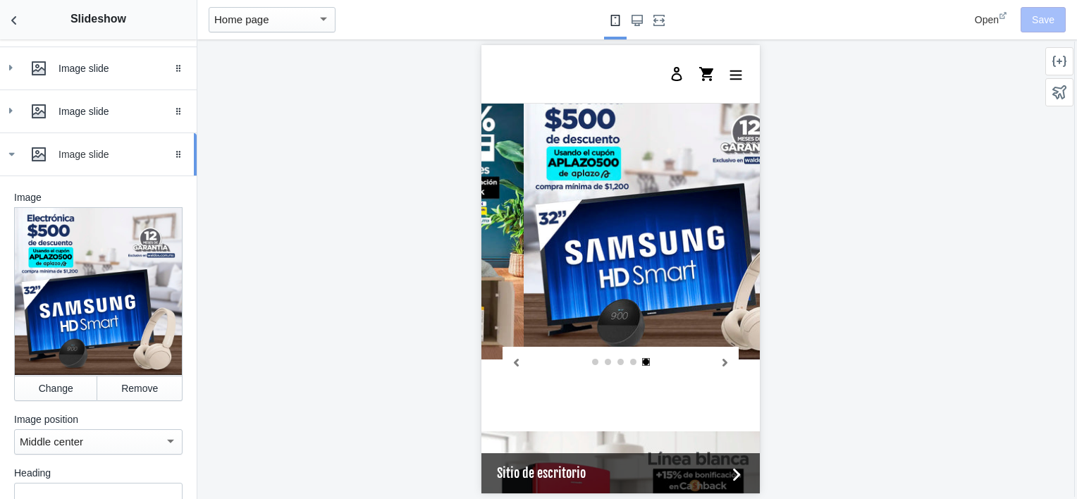
click at [7, 161] on icon at bounding box center [11, 154] width 14 height 14
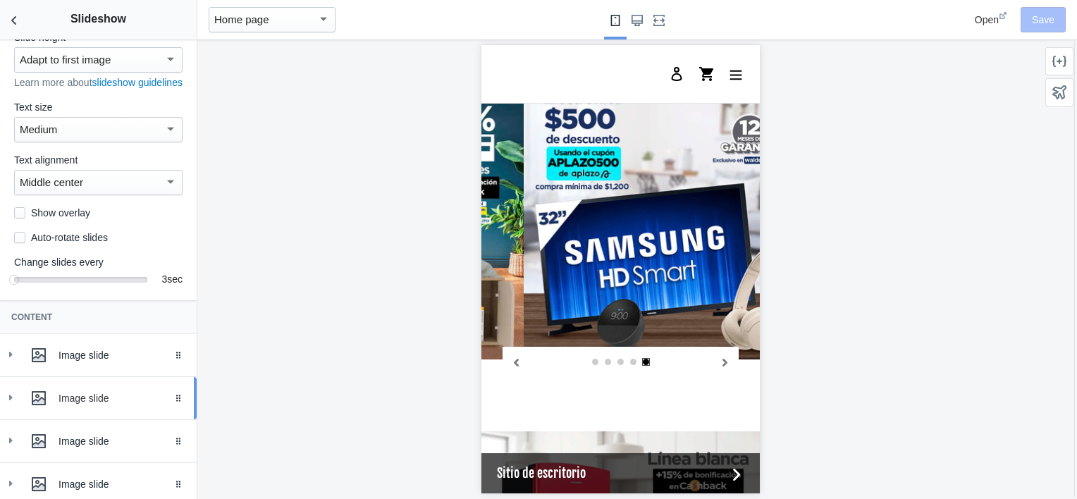
scroll to position [230, 0]
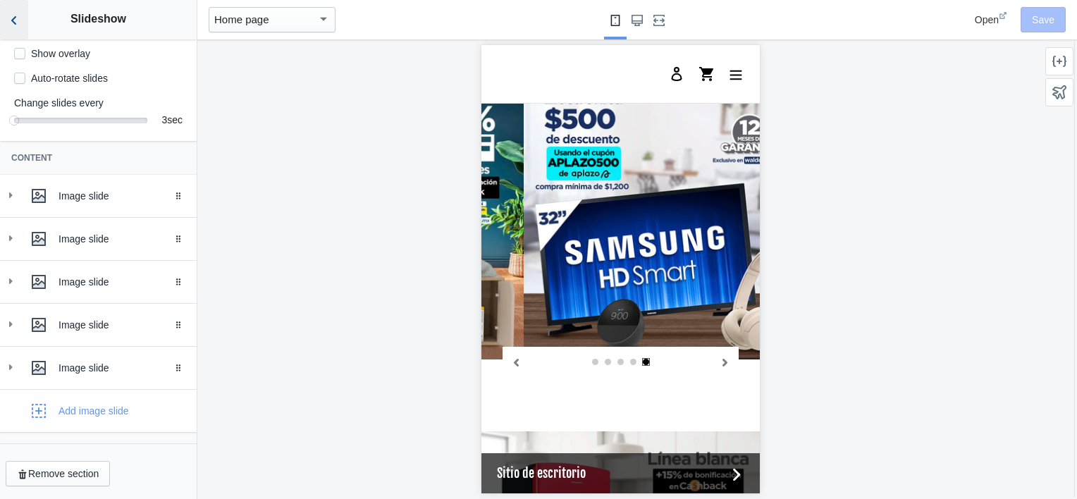
click at [8, 6] on button "Back to sections" at bounding box center [14, 19] width 28 height 39
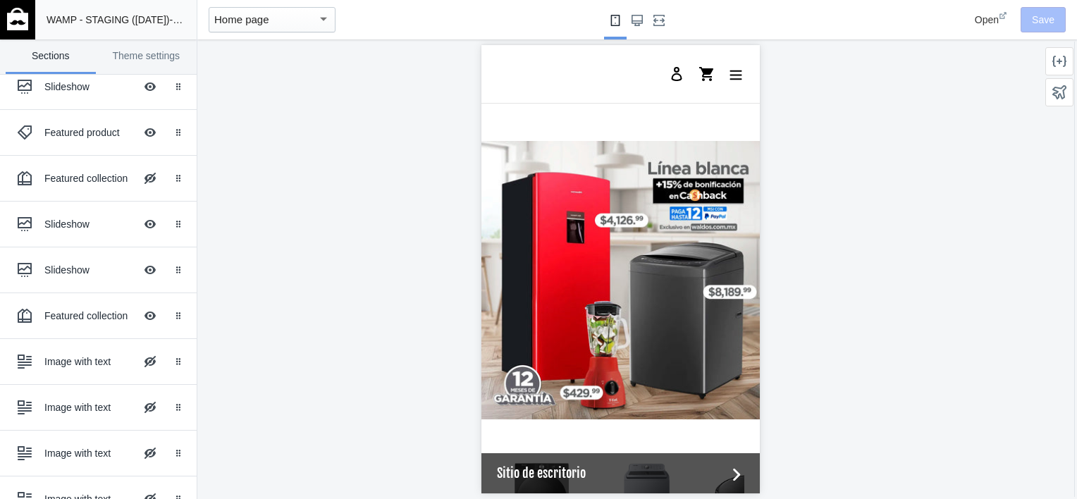
scroll to position [1585, 0]
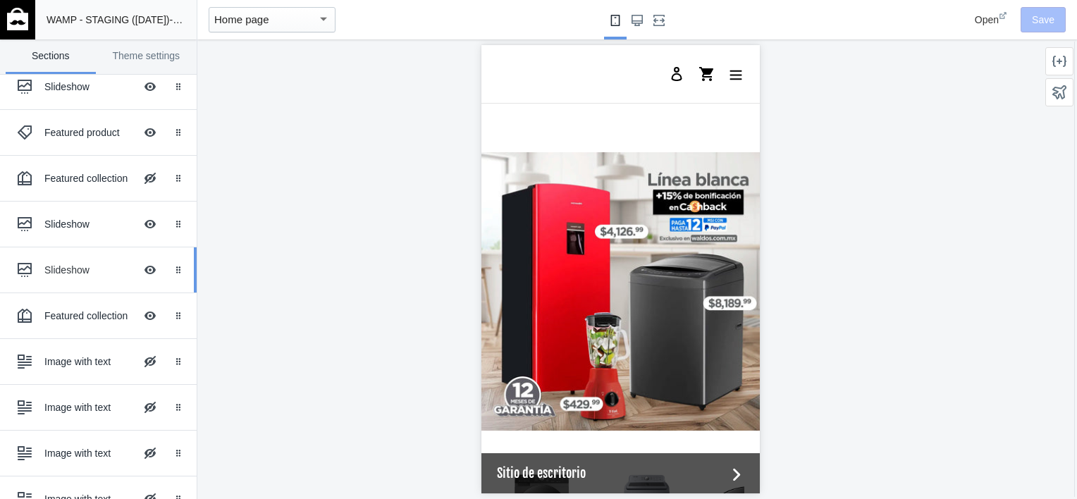
click at [42, 269] on ss-theme-editor-icon at bounding box center [28, 270] width 34 height 28
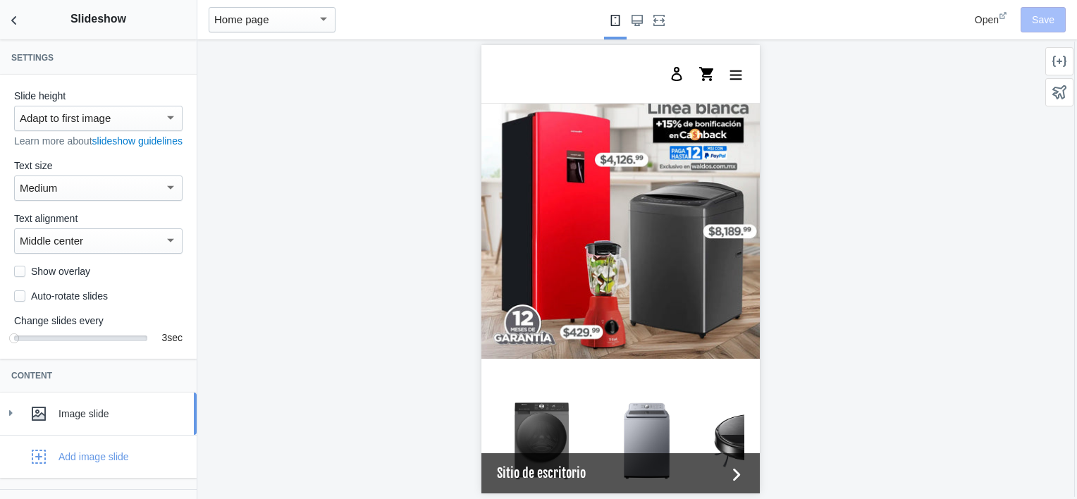
scroll to position [59, 0]
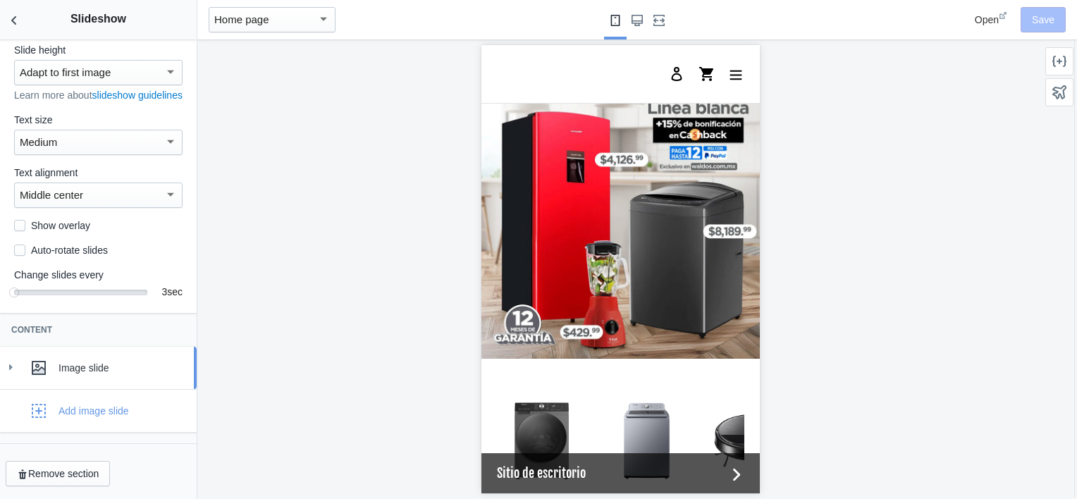
click at [11, 367] on use at bounding box center [11, 367] width 4 height 6
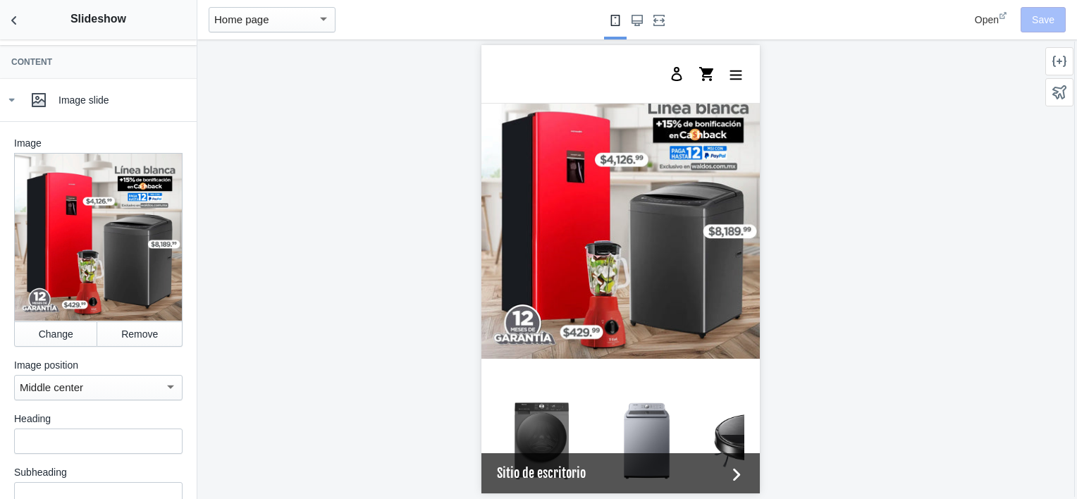
scroll to position [318, 0]
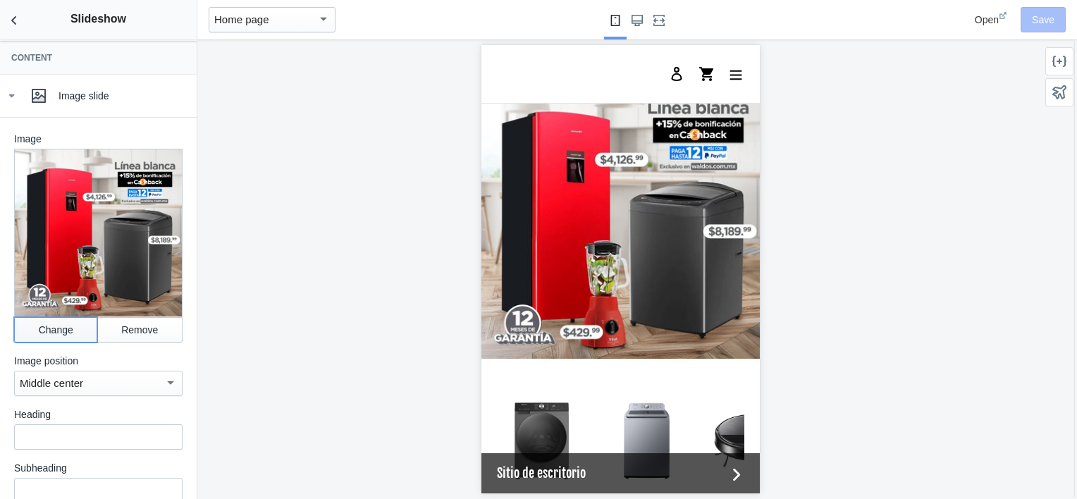
click at [65, 324] on button "Change" at bounding box center [55, 329] width 83 height 25
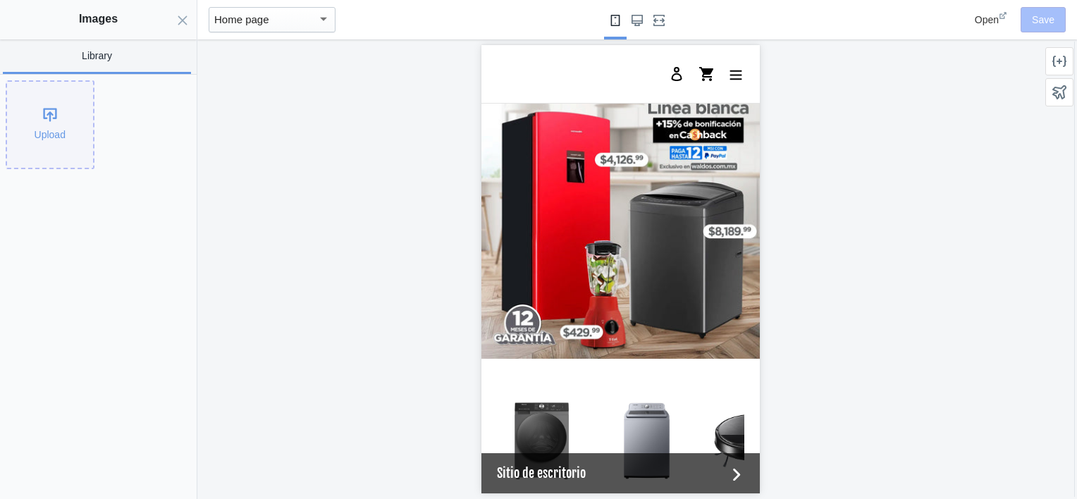
click at [52, 103] on div "Upload" at bounding box center [50, 125] width 86 height 86
click at [180, 19] on use "Close panel" at bounding box center [182, 20] width 9 height 9
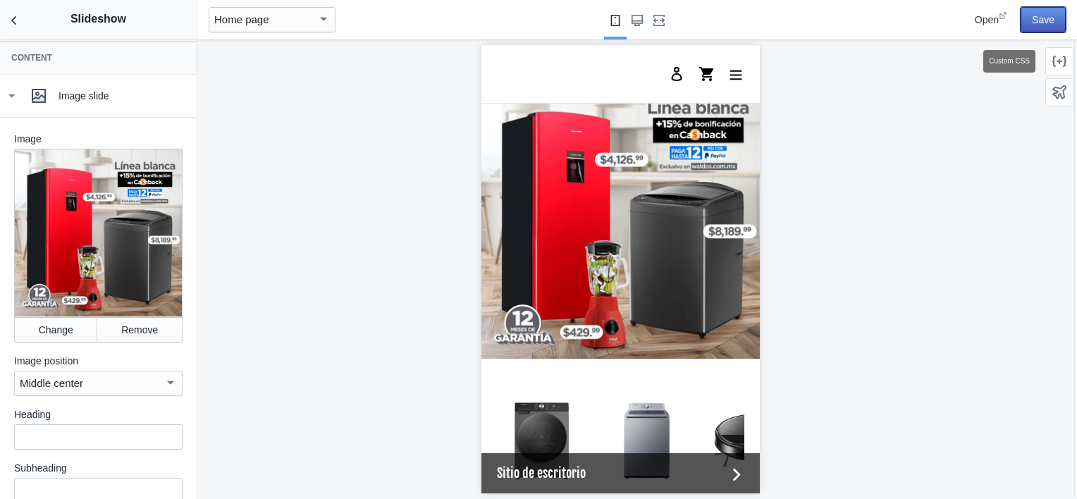
click at [1040, 14] on button "Save" at bounding box center [1043, 19] width 45 height 25
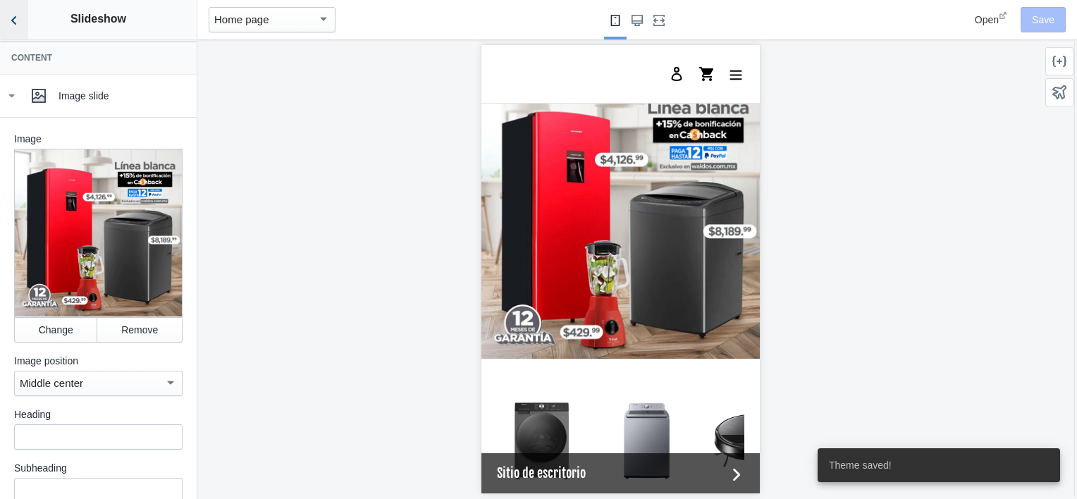
click at [11, 20] on icon "Back to sections" at bounding box center [14, 20] width 14 height 14
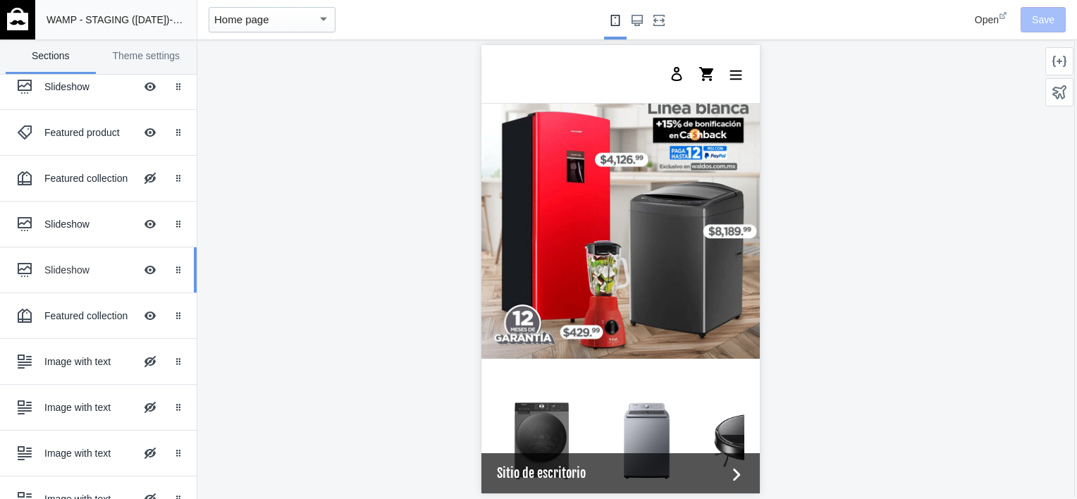
click at [75, 259] on div "Slideshow Hide Image with text overlay" at bounding box center [88, 269] width 155 height 31
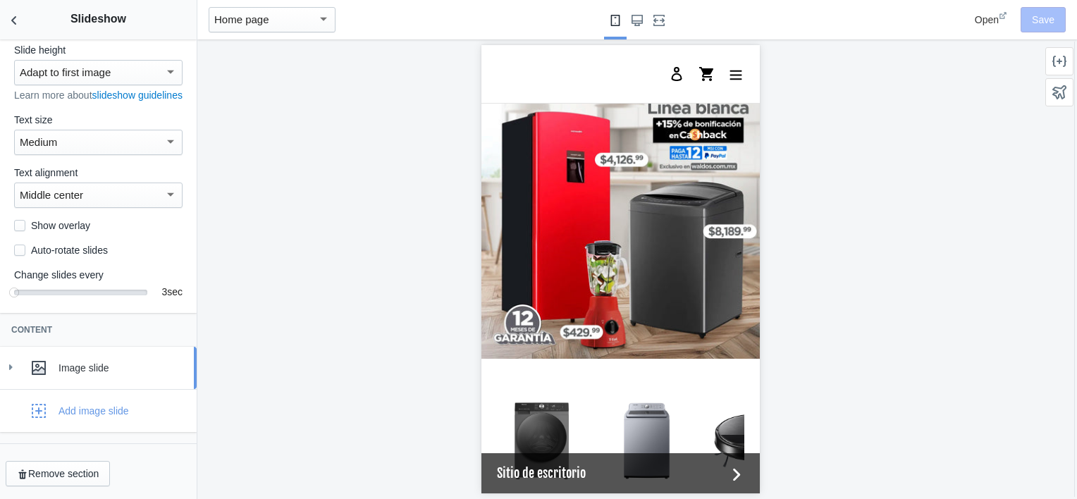
click at [30, 355] on div at bounding box center [39, 368] width 28 height 28
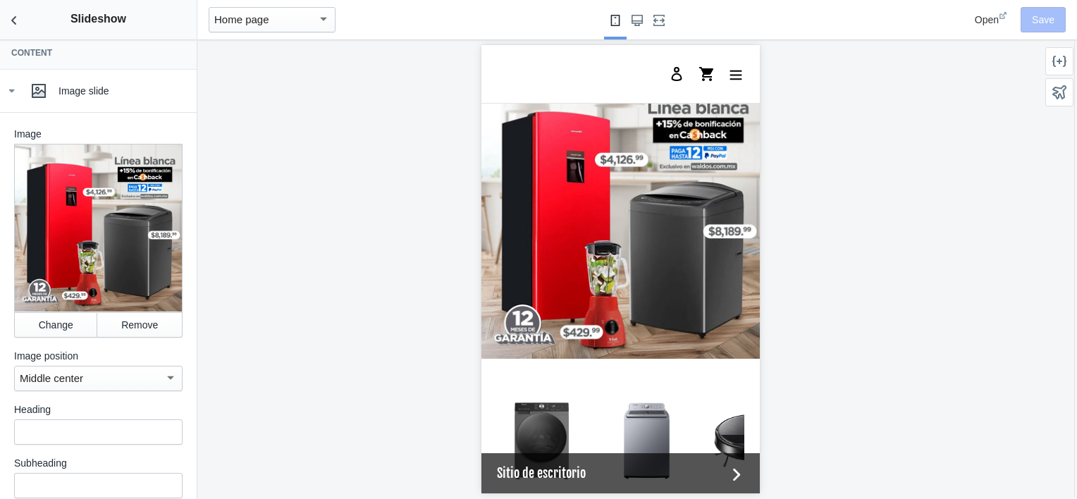
scroll to position [326, 0]
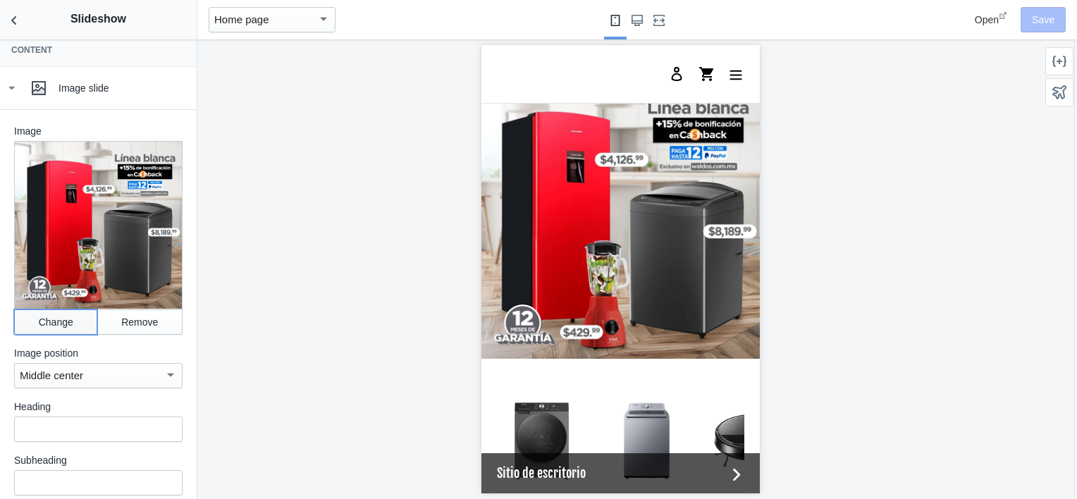
click at [48, 316] on button "Change" at bounding box center [55, 321] width 83 height 25
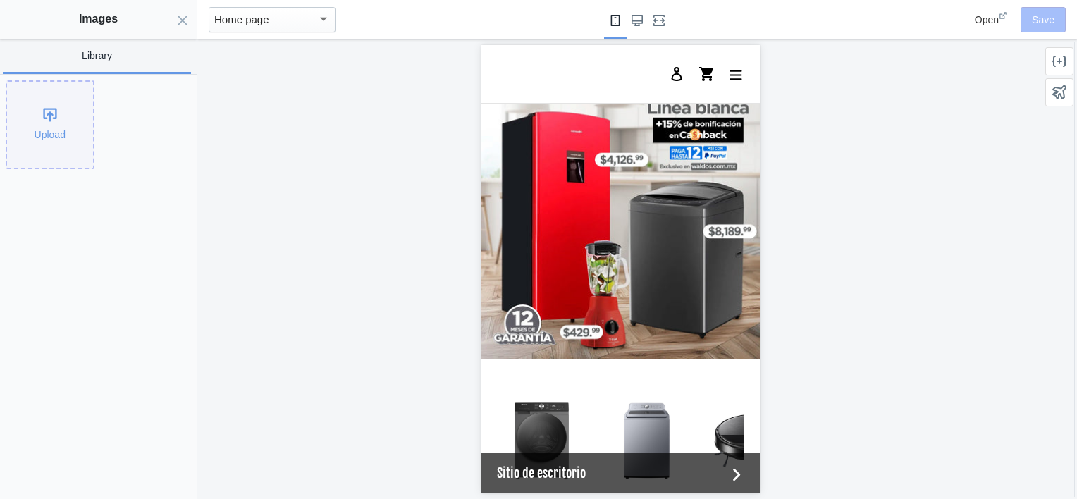
click at [47, 130] on div "Upload" at bounding box center [50, 125] width 86 height 86
click at [180, 16] on icon "Close panel" at bounding box center [182, 20] width 11 height 11
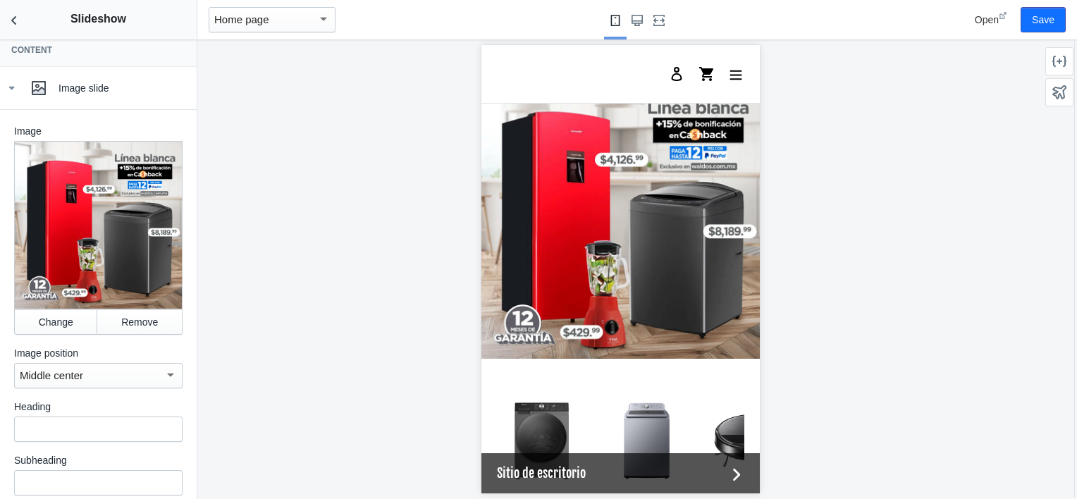
click at [1036, 32] on div "Open Save" at bounding box center [993, 19] width 155 height 39
click at [1038, 3] on div "Open Save" at bounding box center [993, 19] width 155 height 39
click at [1036, 13] on button "Save" at bounding box center [1043, 19] width 45 height 25
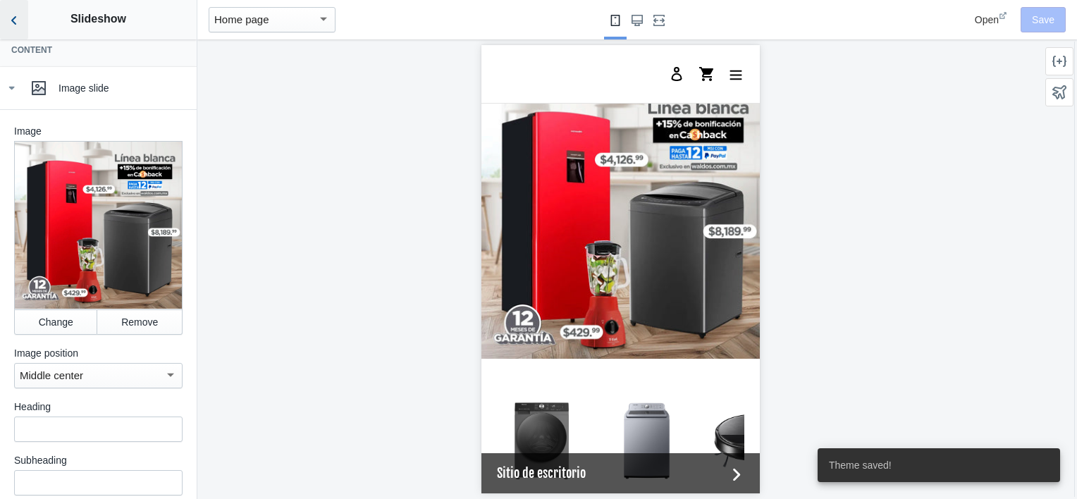
click at [13, 18] on use "Back to sections" at bounding box center [13, 20] width 5 height 8
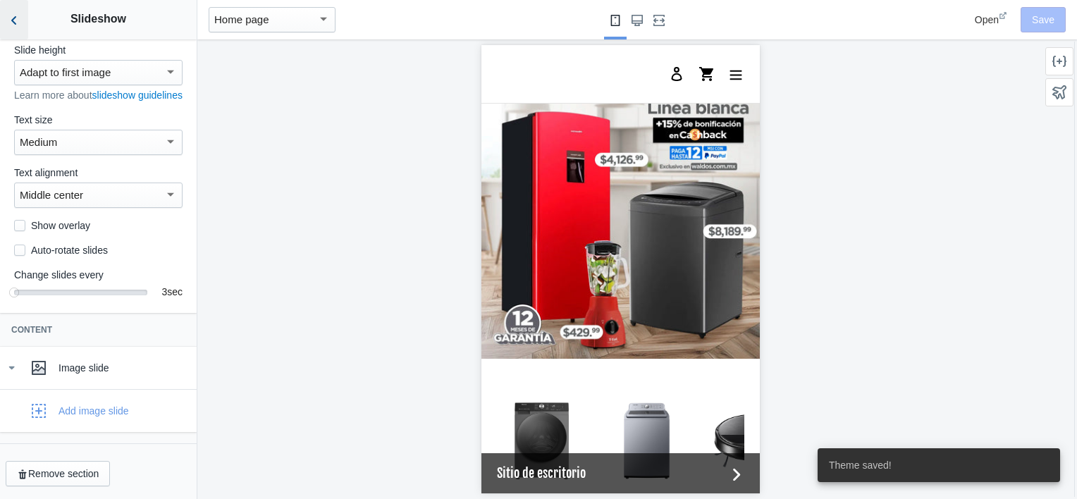
scroll to position [59, 0]
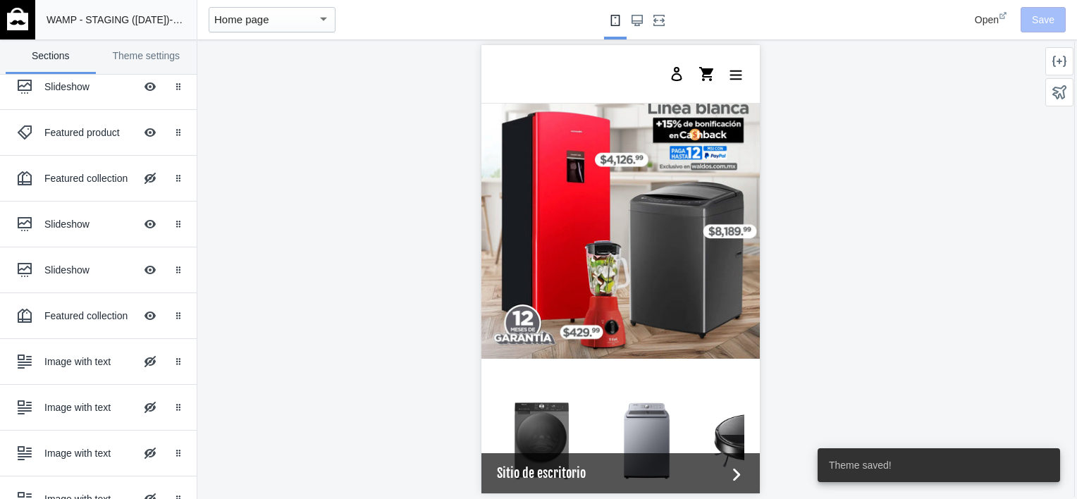
click at [25, 18] on img at bounding box center [17, 19] width 21 height 23
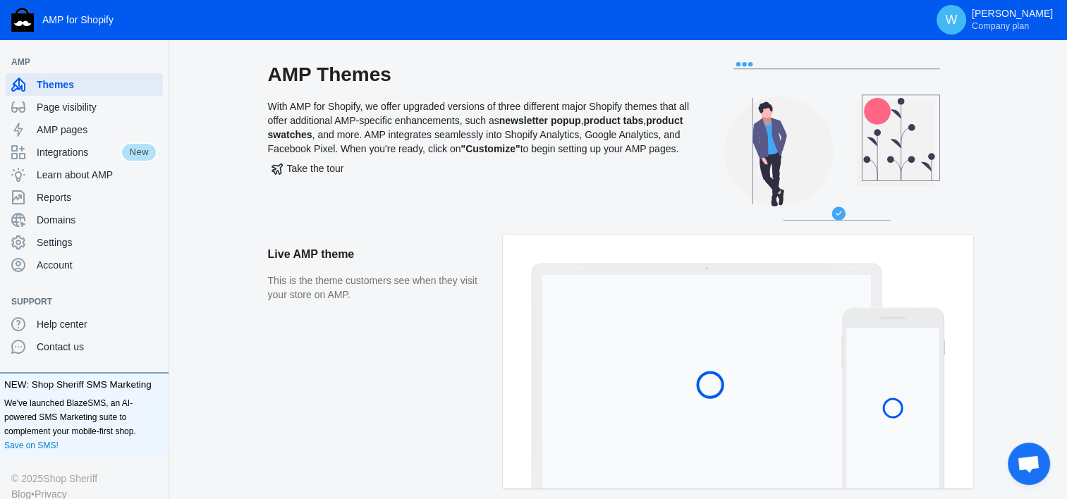
click at [471, 337] on aside "Live AMP theme This is the theme customers see when they visit your store on AM…" at bounding box center [385, 369] width 235 height 268
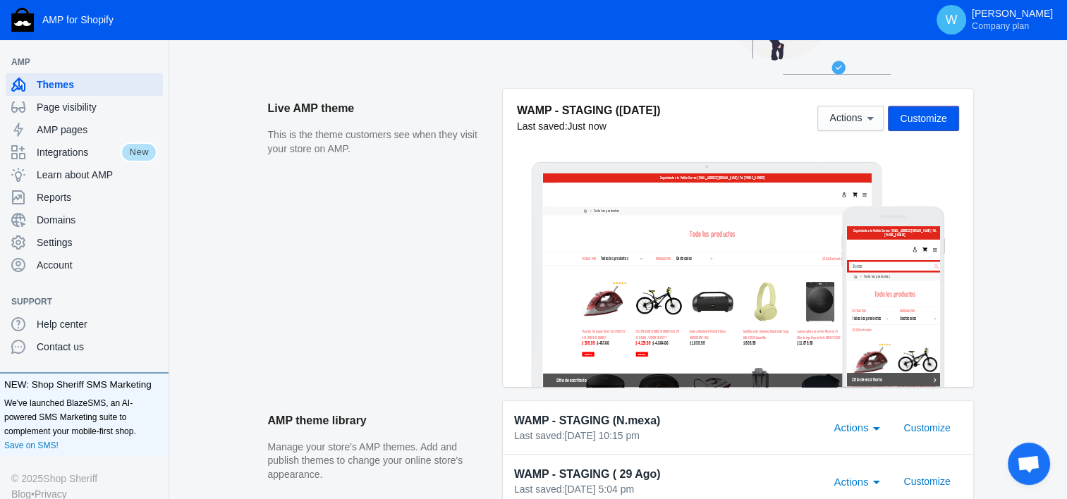
click at [922, 113] on span "Customize" at bounding box center [922, 118] width 47 height 11
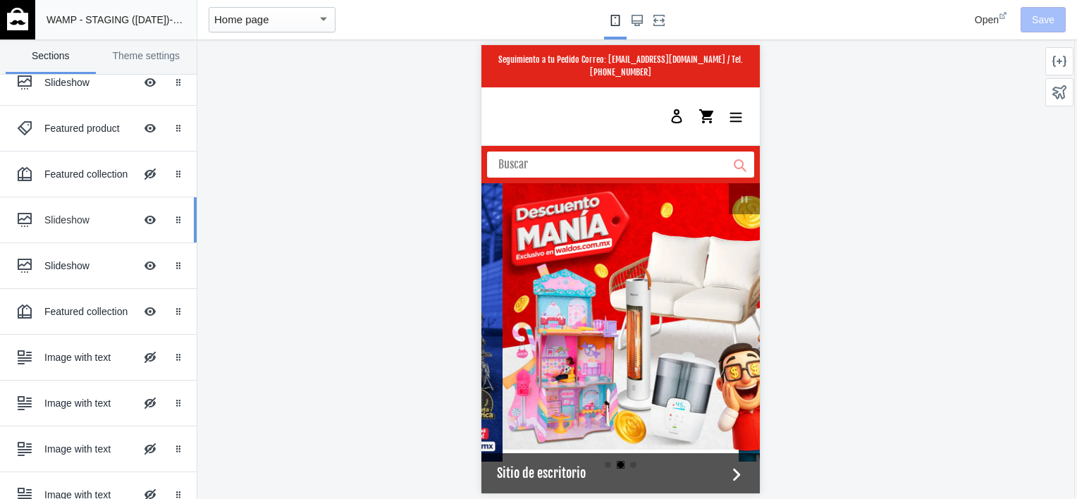
scroll to position [124, 0]
click at [54, 259] on div "Slideshow" at bounding box center [89, 263] width 90 height 14
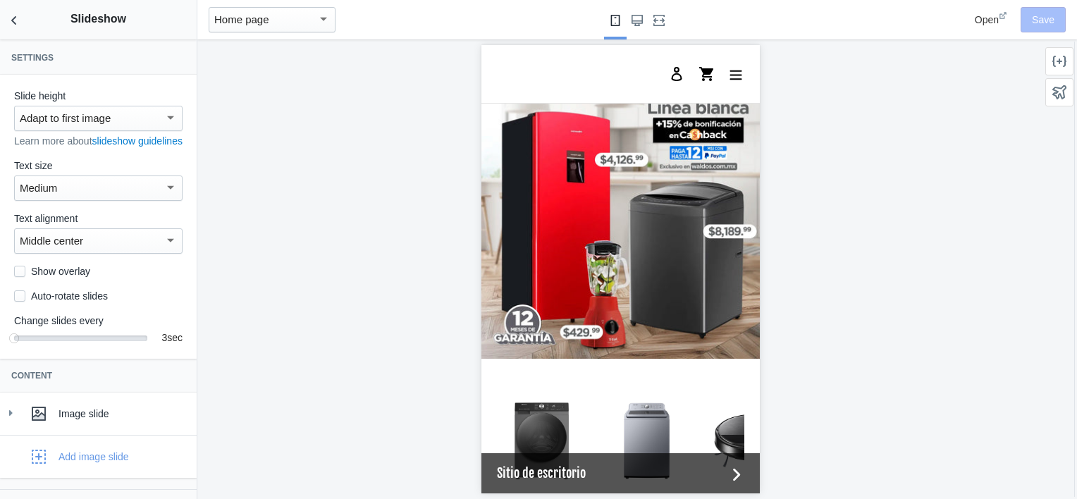
scroll to position [39, 0]
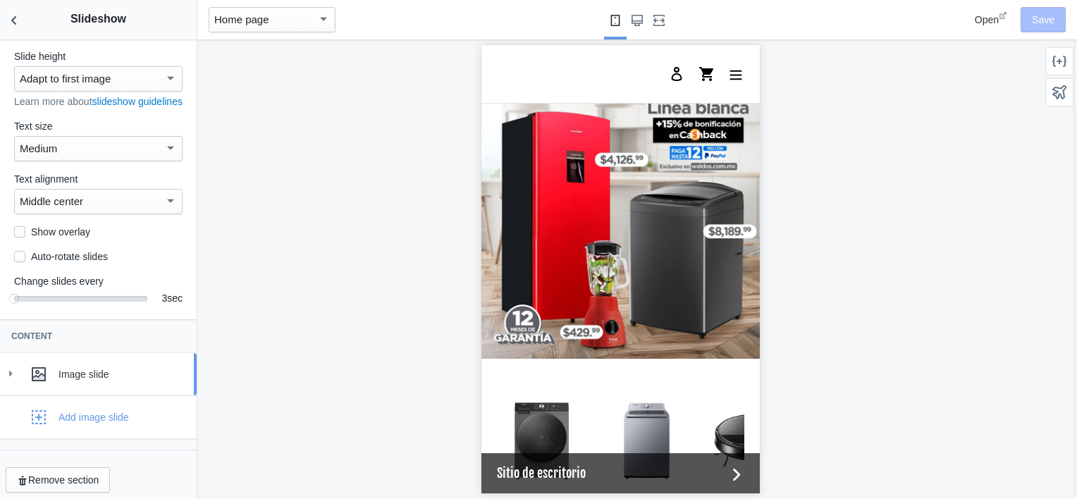
click at [29, 381] on div at bounding box center [39, 374] width 28 height 28
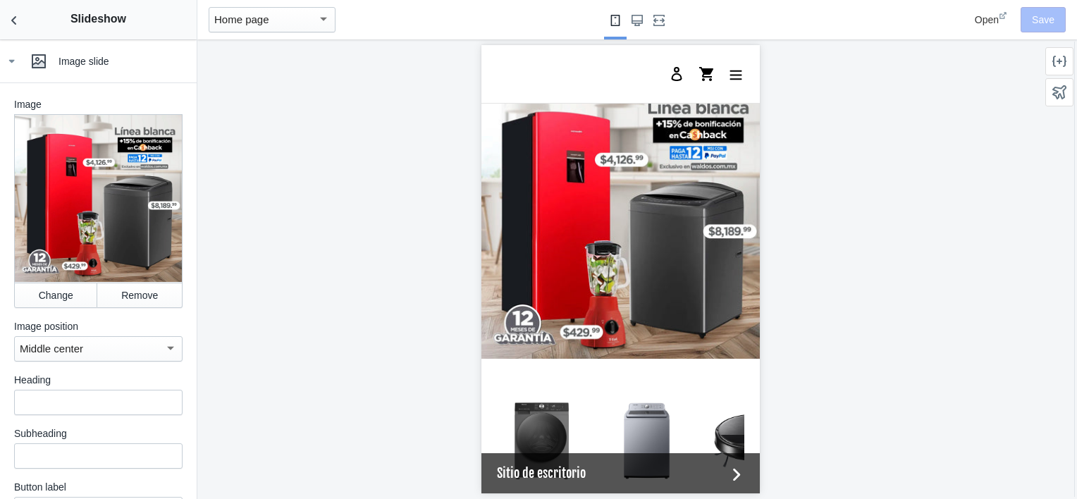
scroll to position [355, 0]
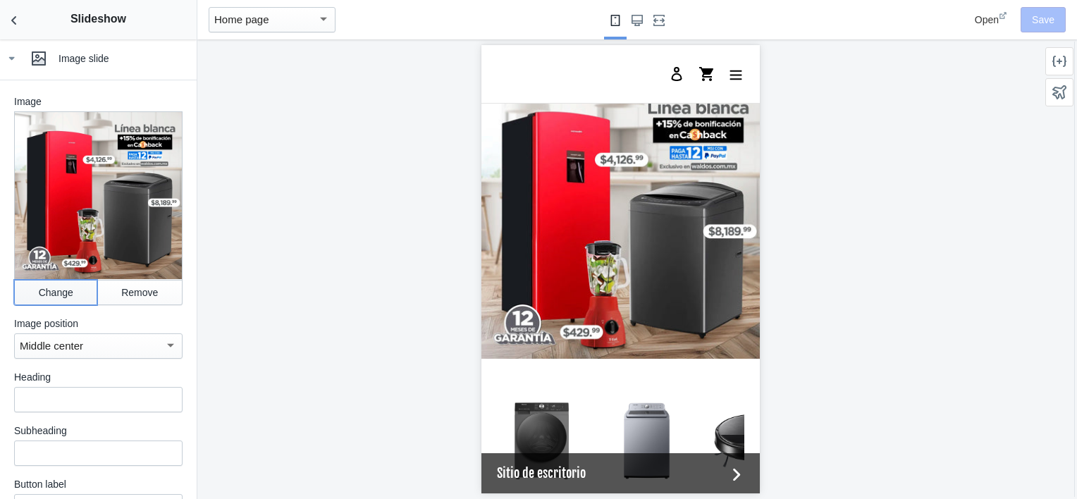
click at [56, 296] on button "Change" at bounding box center [55, 292] width 83 height 25
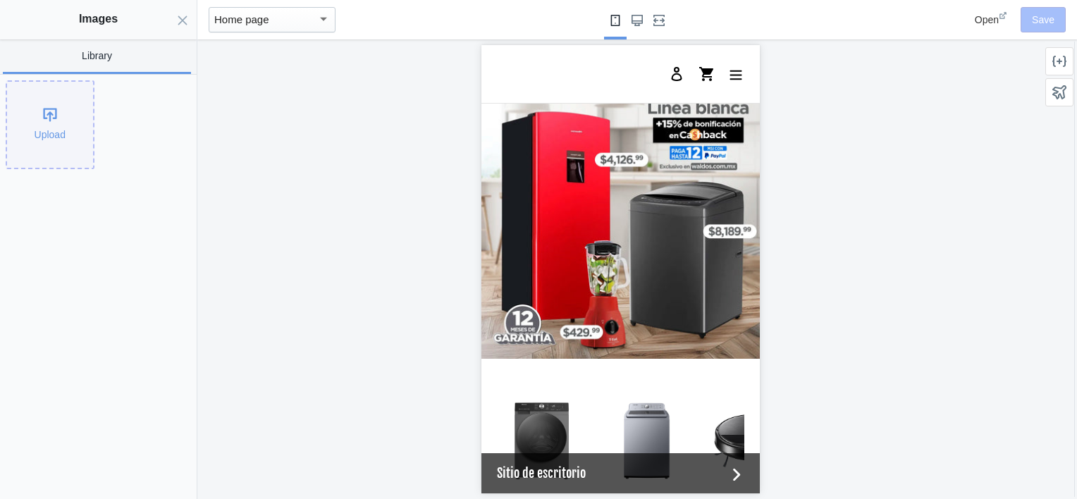
click at [35, 122] on div "Upload" at bounding box center [50, 125] width 86 height 86
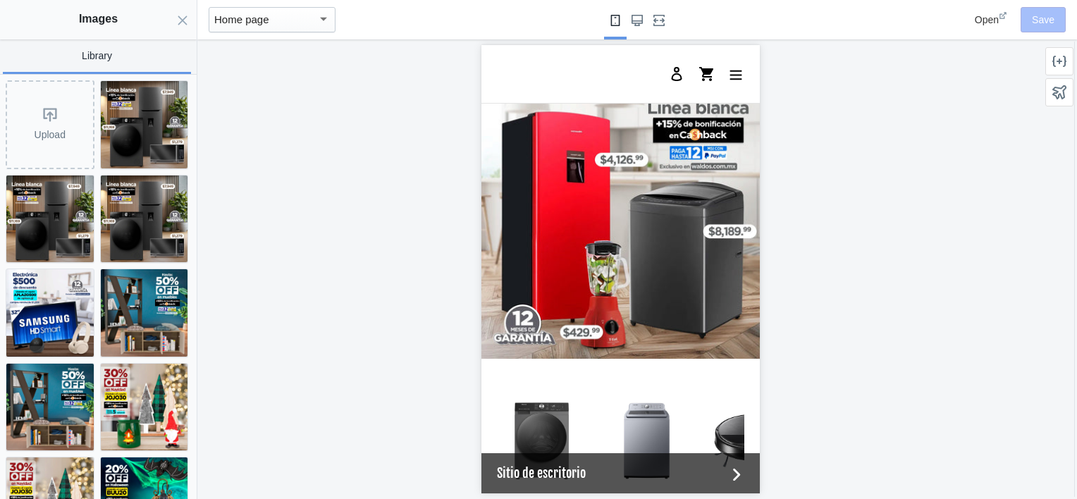
scroll to position [0, 536]
click at [152, 130] on img at bounding box center [144, 124] width 87 height 87
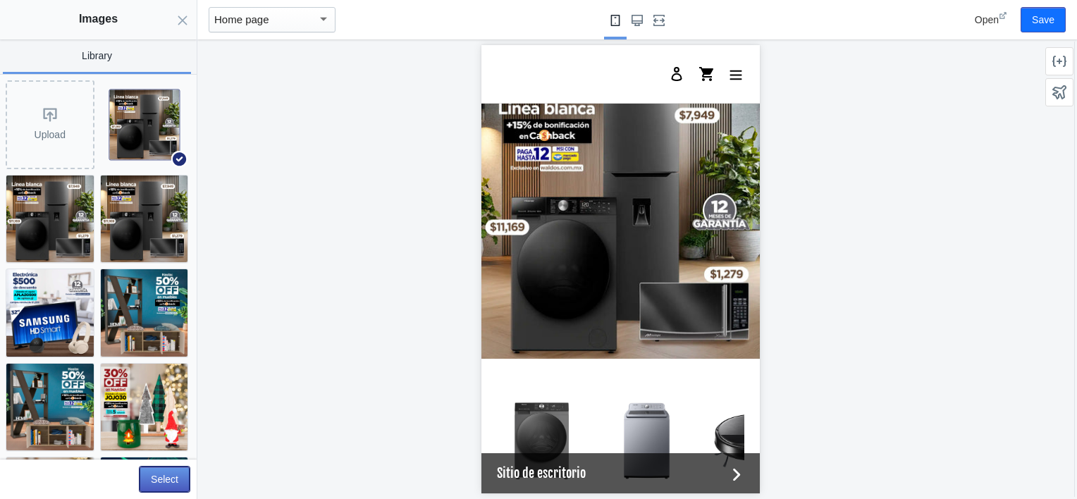
click at [175, 471] on button "Select" at bounding box center [165, 479] width 50 height 25
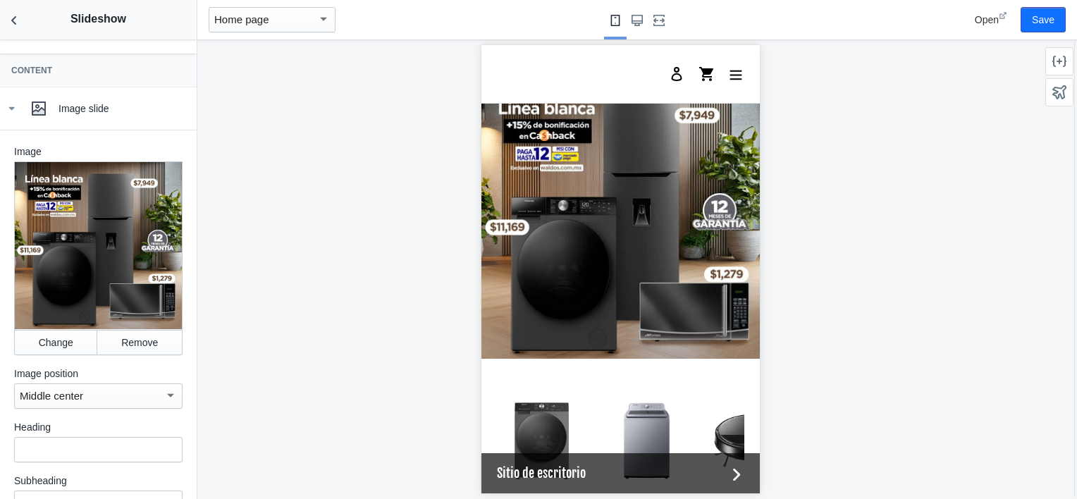
scroll to position [259, 0]
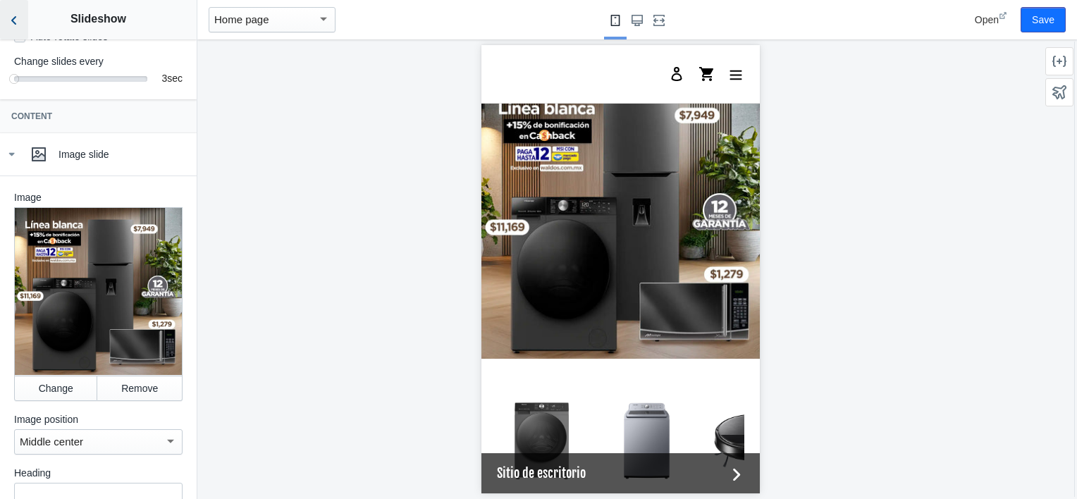
click at [0, 22] on html "Loading your AMP theme This editor generates fully AMP-compliant Shopify pages …" at bounding box center [538, 249] width 1077 height 499
click at [8, 22] on icon "Back to sections" at bounding box center [14, 20] width 14 height 14
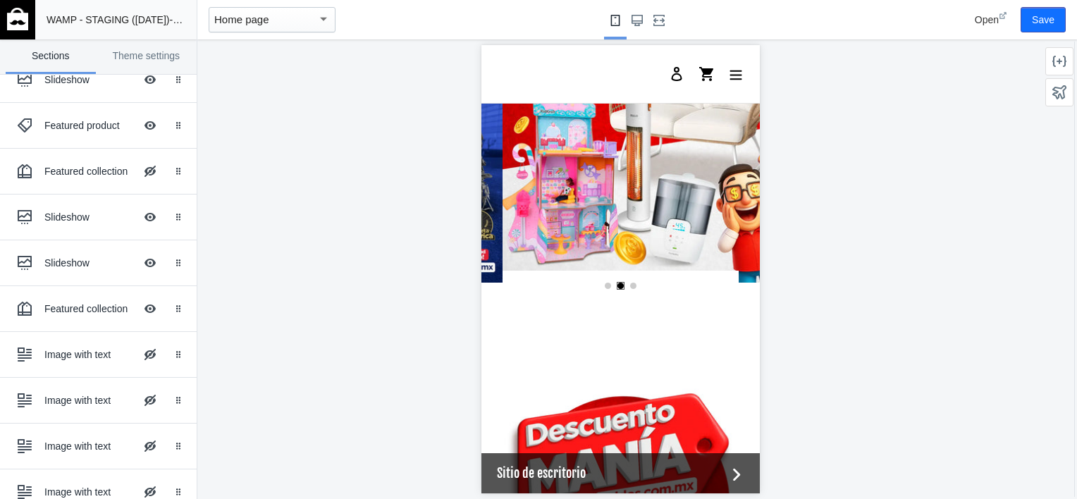
scroll to position [0, 0]
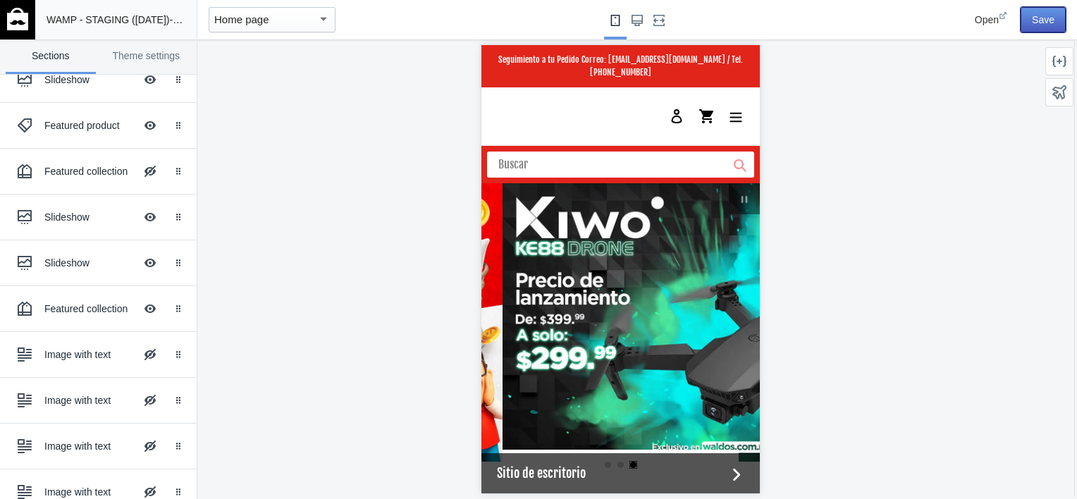
click at [1040, 27] on button "Save" at bounding box center [1043, 19] width 45 height 25
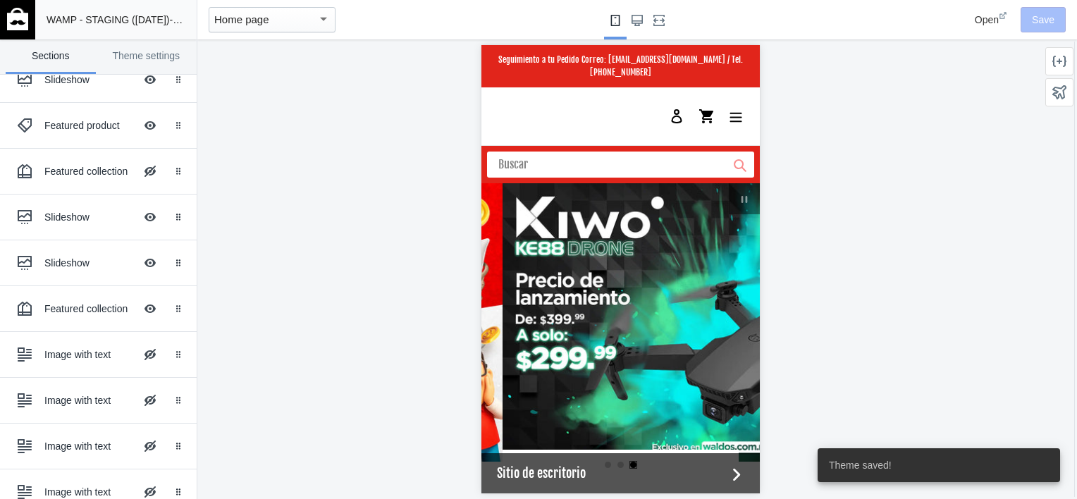
click at [20, 25] on img at bounding box center [17, 19] width 21 height 23
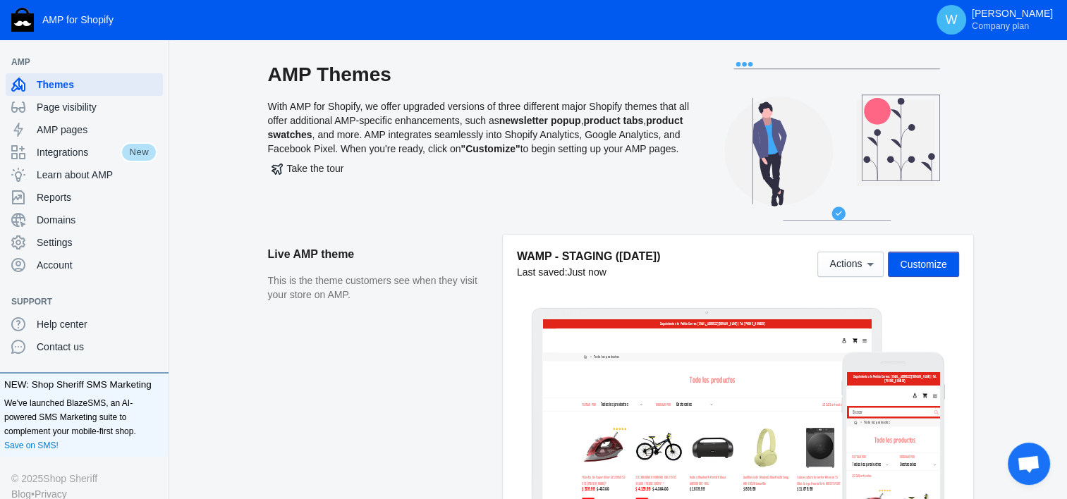
click at [219, 141] on div "AMP Themes With AMP for Shopify, we offer upgraded versions of three different …" at bounding box center [620, 148] width 848 height 173
click at [928, 266] on span "Customize" at bounding box center [922, 264] width 47 height 11
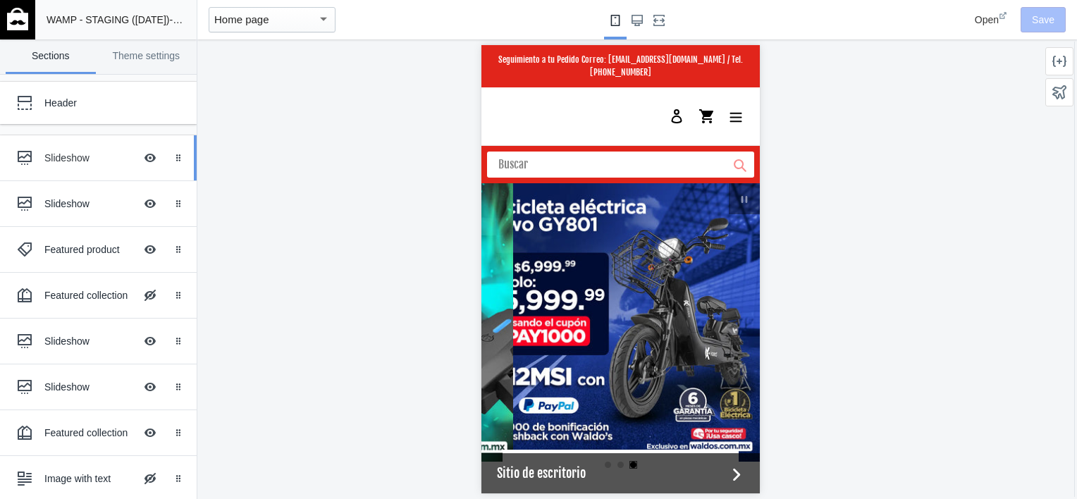
scroll to position [0, 536]
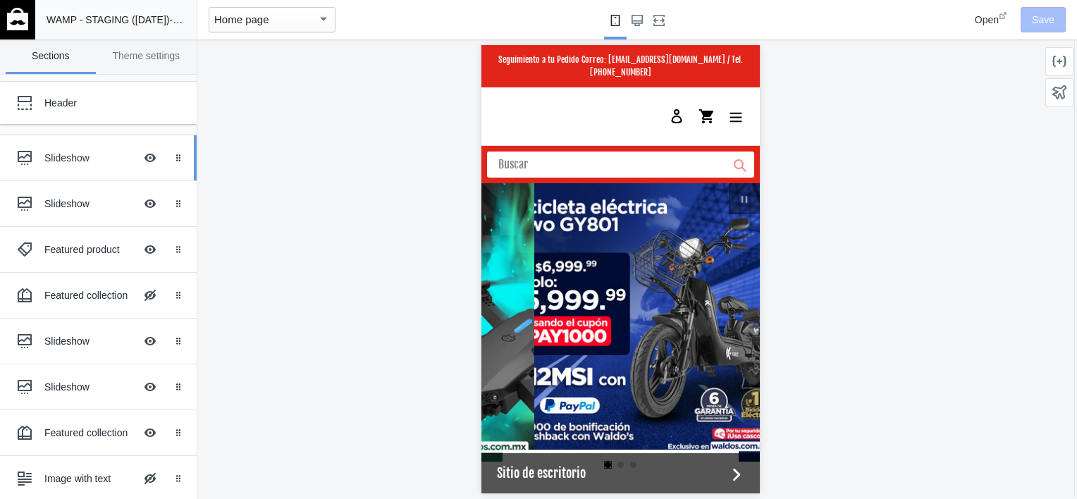
click at [68, 164] on div "Slideshow" at bounding box center [89, 158] width 90 height 14
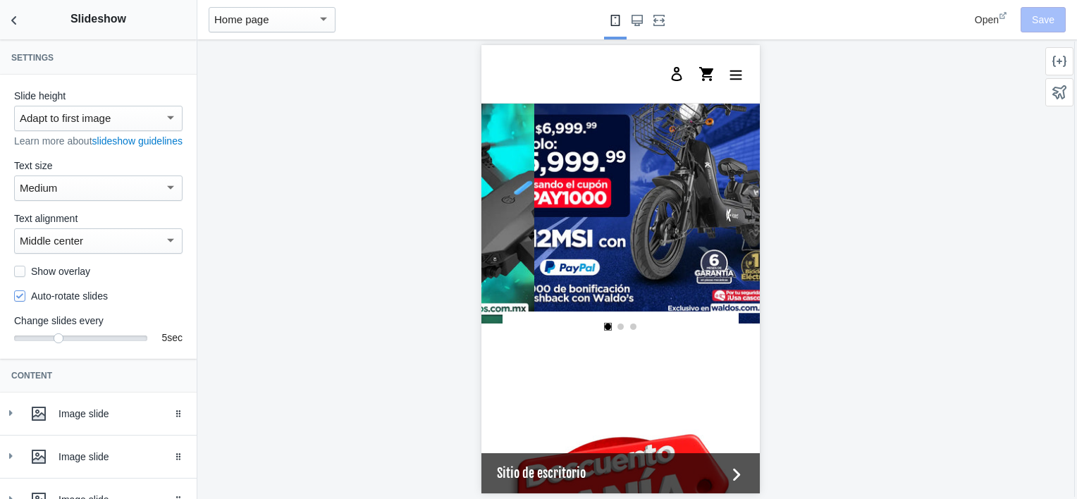
scroll to position [144, 0]
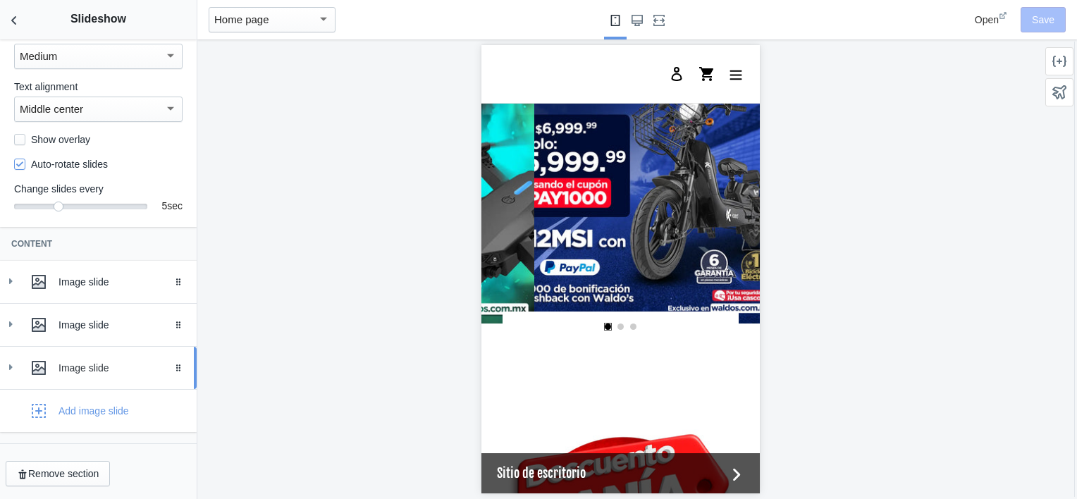
click at [4, 369] on icon at bounding box center [11, 367] width 14 height 14
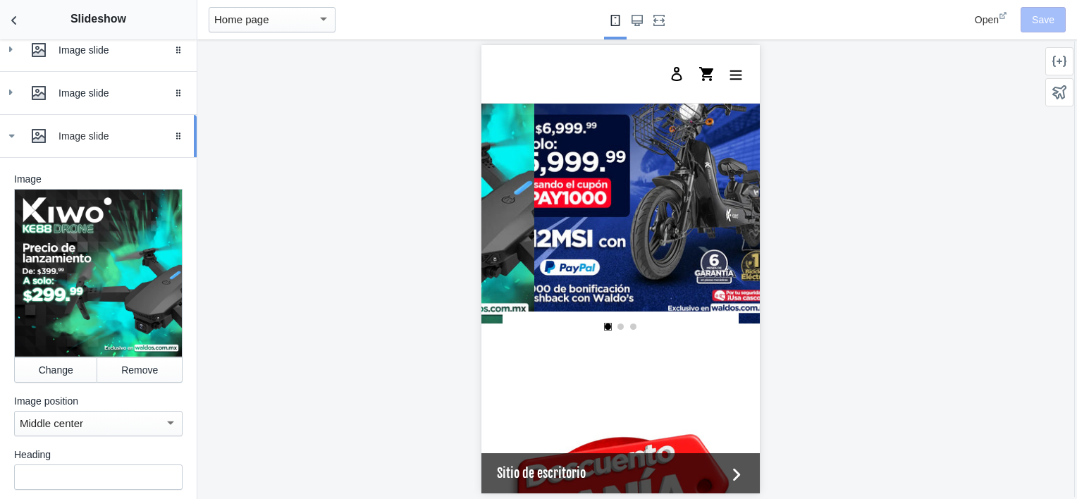
scroll to position [364, 0]
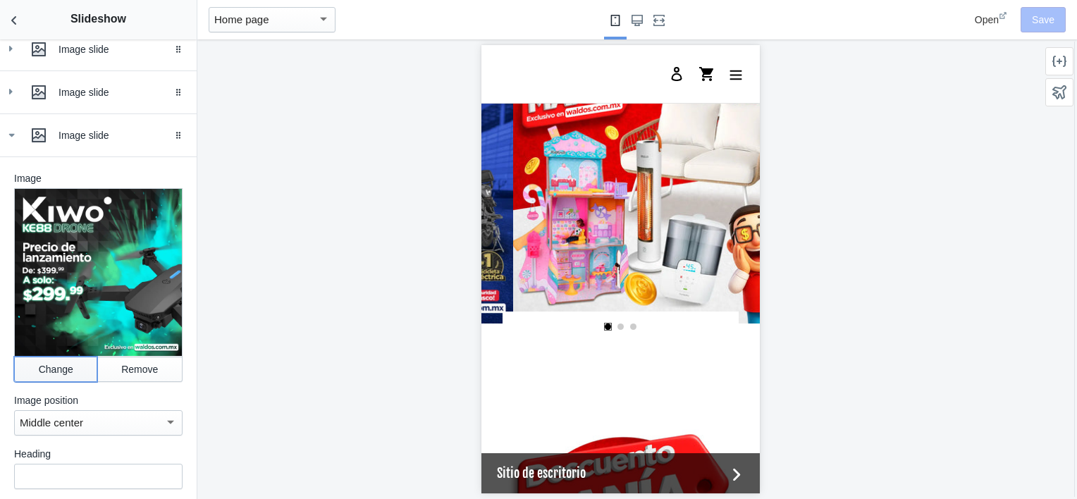
click at [57, 373] on button "Change" at bounding box center [55, 369] width 83 height 25
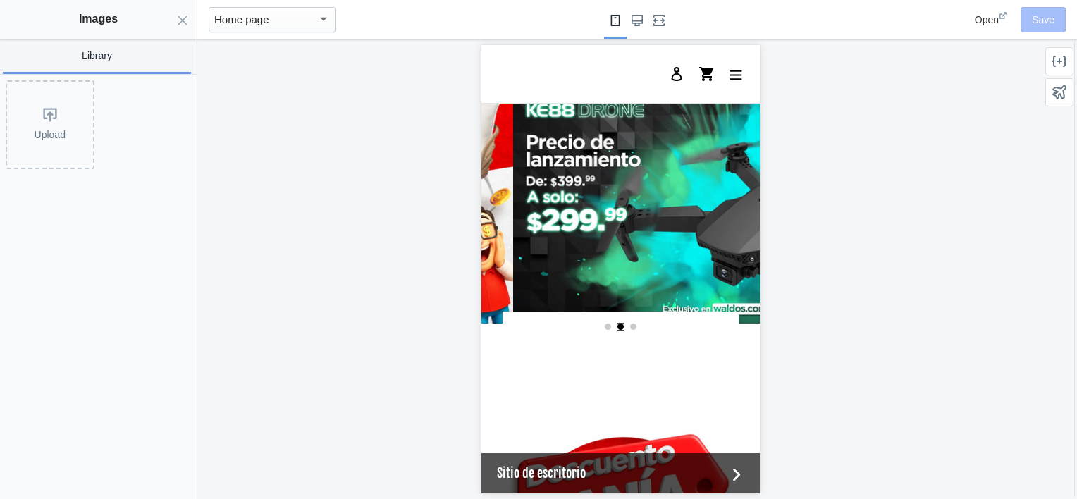
scroll to position [0, 536]
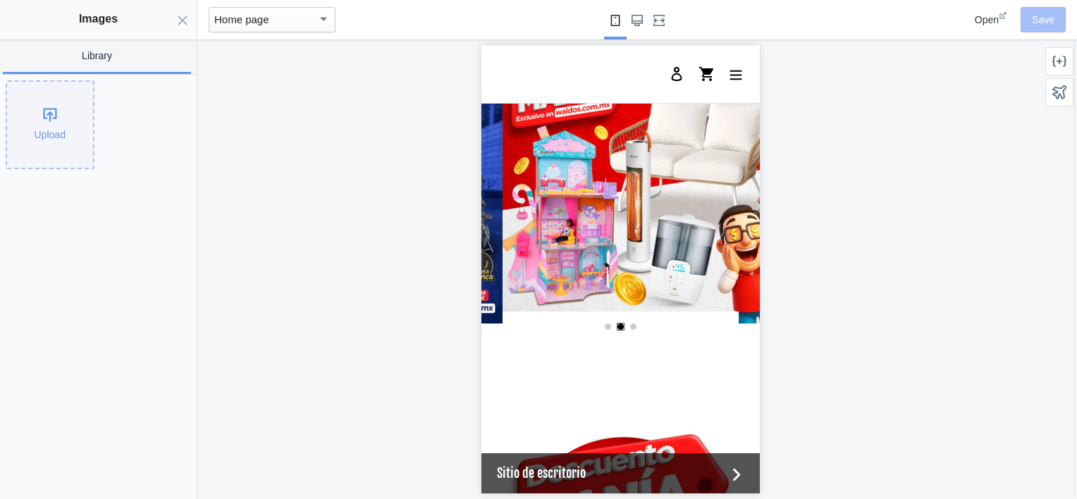
click at [37, 112] on div "Upload" at bounding box center [50, 125] width 86 height 86
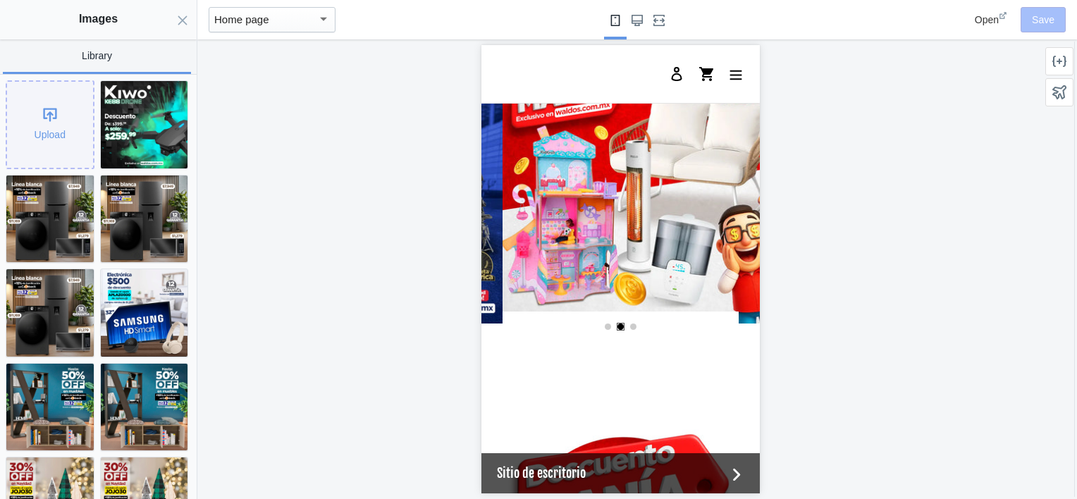
click at [85, 152] on div "Upload" at bounding box center [50, 125] width 86 height 86
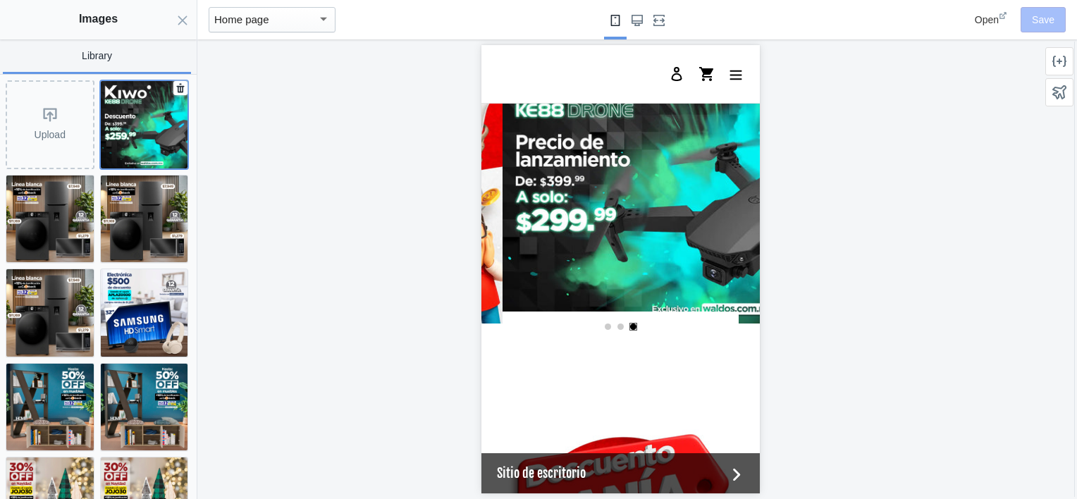
click at [147, 138] on img at bounding box center [144, 124] width 87 height 87
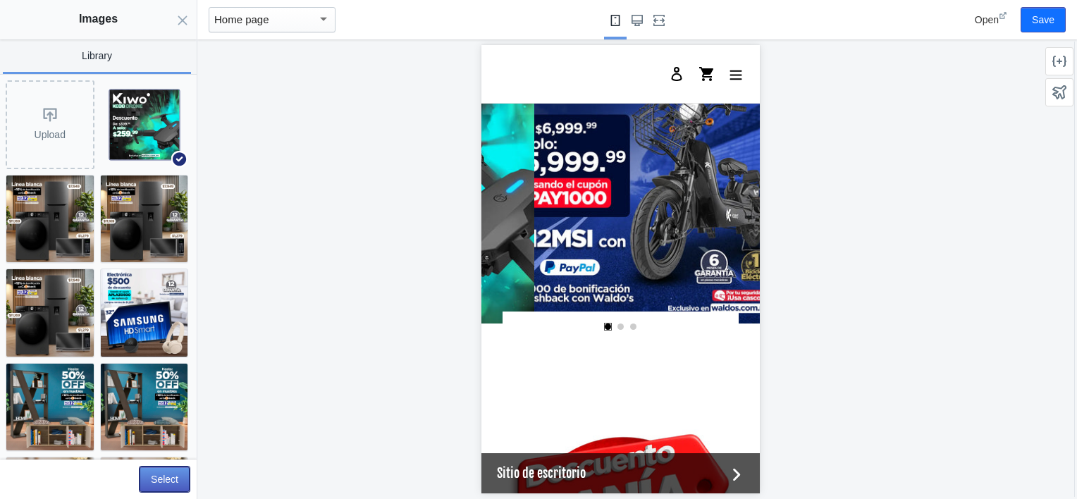
click at [169, 488] on button "Select" at bounding box center [165, 479] width 50 height 25
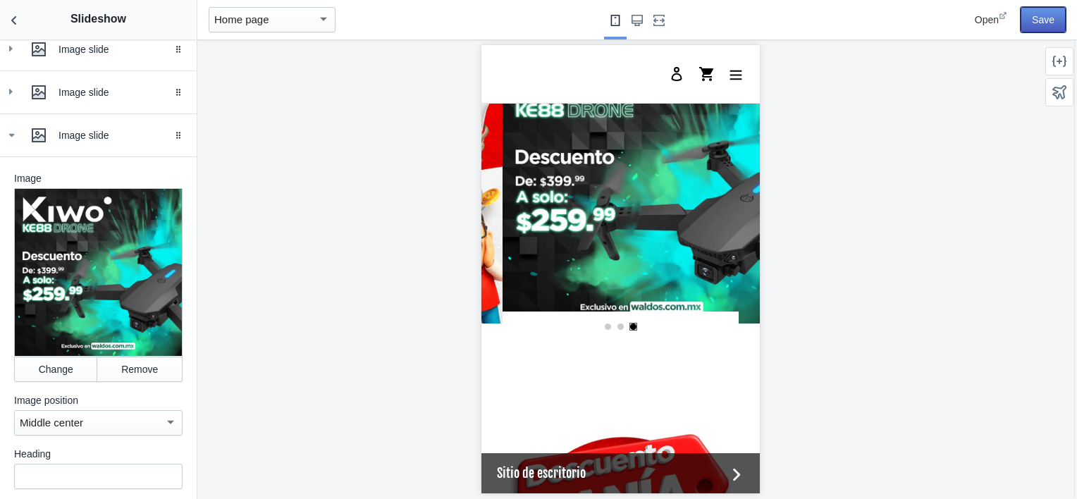
click at [1055, 23] on button "Save" at bounding box center [1043, 19] width 45 height 25
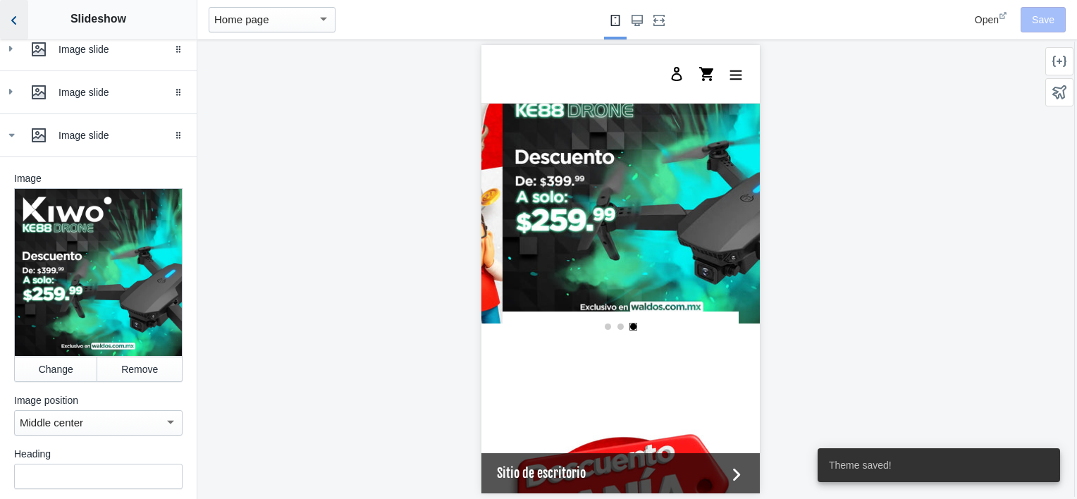
click at [19, 27] on button "Back to sections" at bounding box center [14, 19] width 28 height 39
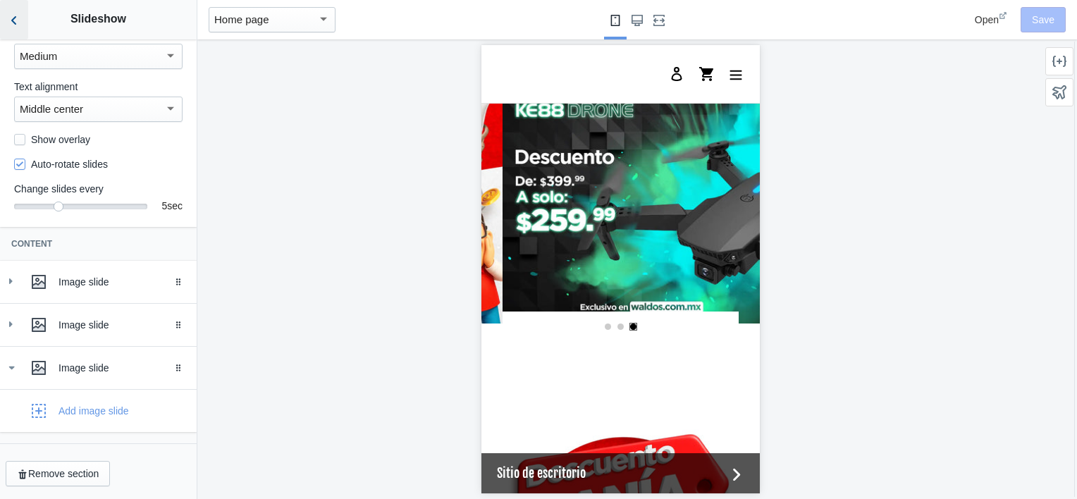
scroll to position [144, 0]
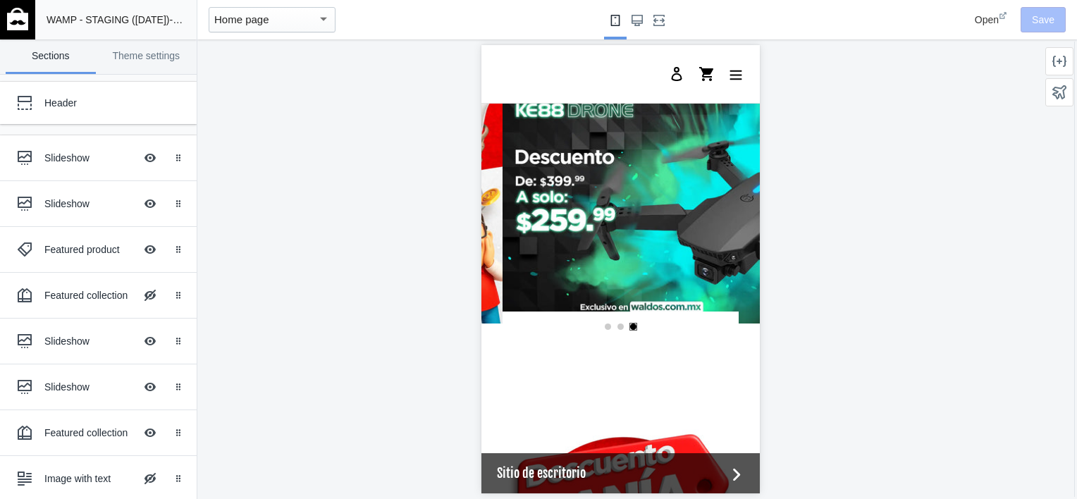
click at [8, 18] on img at bounding box center [17, 19] width 21 height 23
